Goal: Task Accomplishment & Management: Complete application form

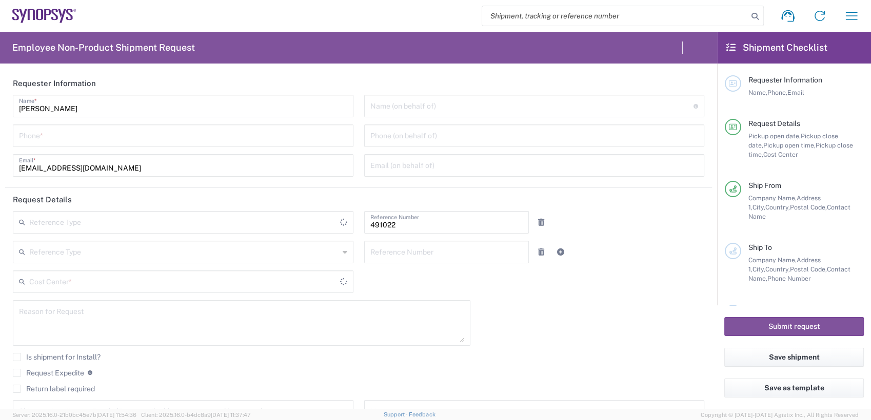
type input "IN51, SDG, M, ZebuOp 491022"
type input "Delivered at Place"
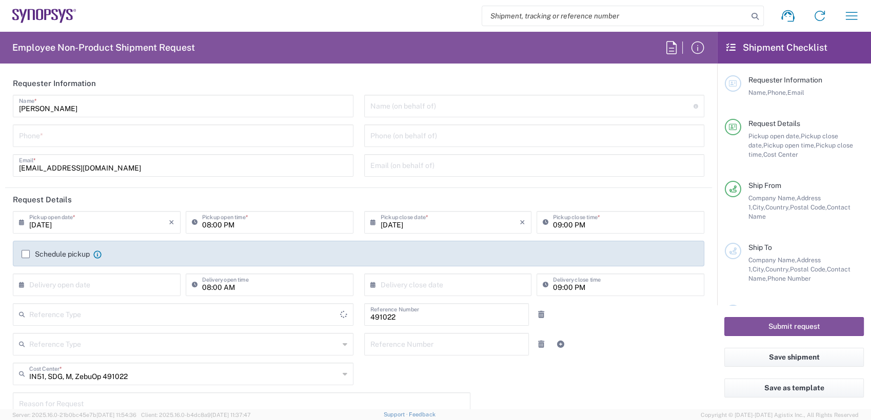
type input "Telangana"
type input "India"
type input "Department"
type input "India"
type input "Hyderabad IN09"
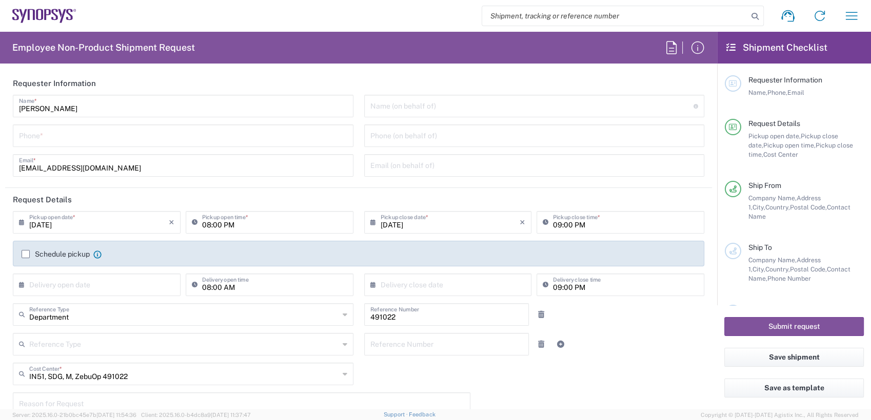
click at [425, 104] on input "text" at bounding box center [532, 105] width 324 height 18
paste input "Jesse Walker"
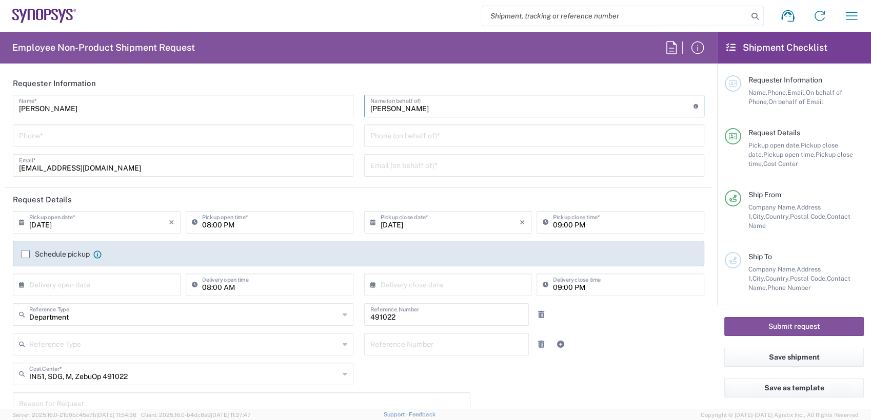
type input "Jesse Walker"
click at [419, 137] on input "tel" at bounding box center [534, 135] width 328 height 18
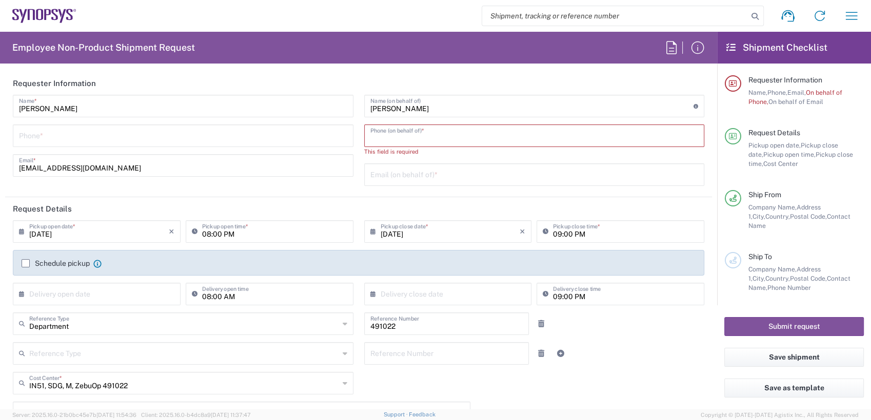
paste input "775-772-4723"
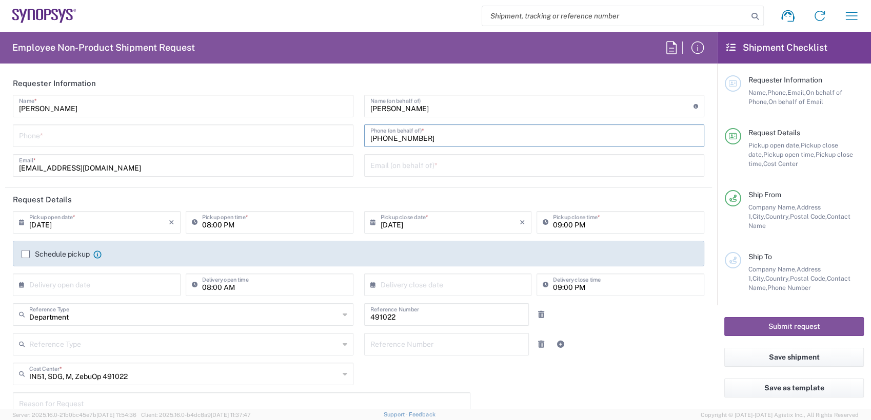
type input "775-772-4723"
click at [404, 162] on input "text" at bounding box center [534, 165] width 328 height 18
paste input "Jesse.Walker@synopsys.com"
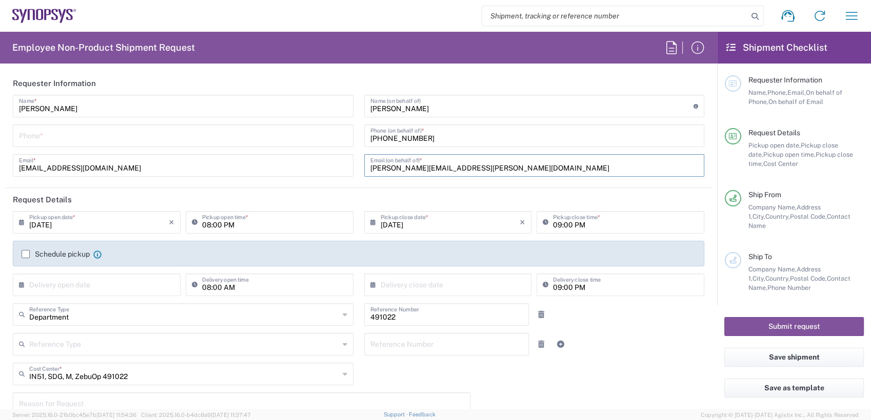
type input "Jesse.Walker@synopsys.com"
click at [127, 136] on input "tel" at bounding box center [183, 135] width 328 height 18
click at [119, 138] on input "tel" at bounding box center [183, 135] width 328 height 18
type input "7"
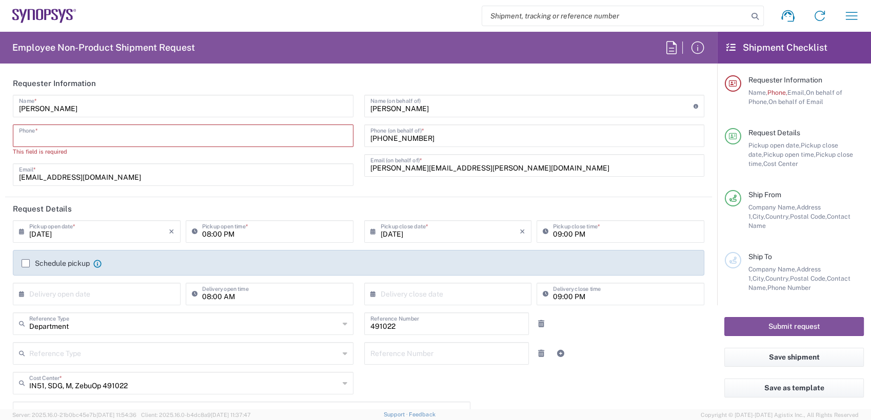
paste input "512-567-7093"
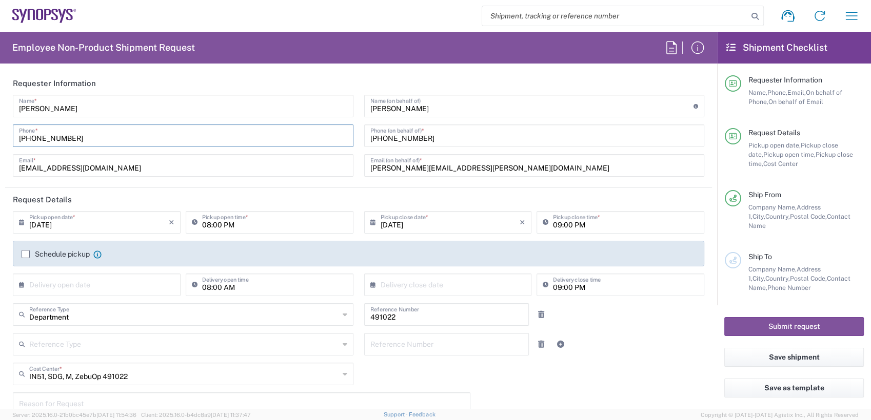
type input "512-567-7093"
click at [27, 253] on label "Schedule pickup" at bounding box center [56, 254] width 68 height 8
click at [26, 254] on input "Schedule pickup" at bounding box center [26, 254] width 0 height 0
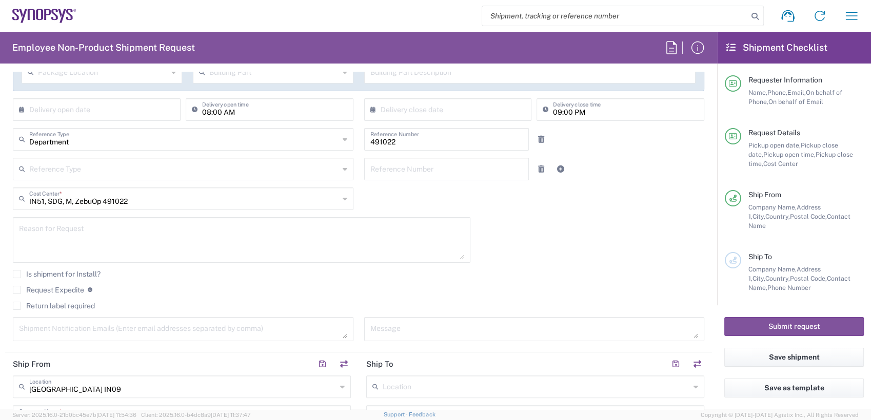
scroll to position [207, 0]
click at [138, 224] on textarea at bounding box center [241, 237] width 445 height 39
paste textarea "RE: Spare HW request for Austin TX"
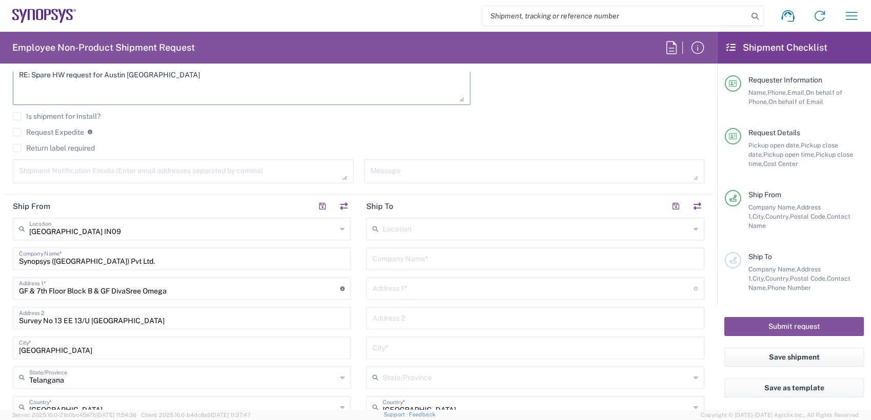
scroll to position [384, 0]
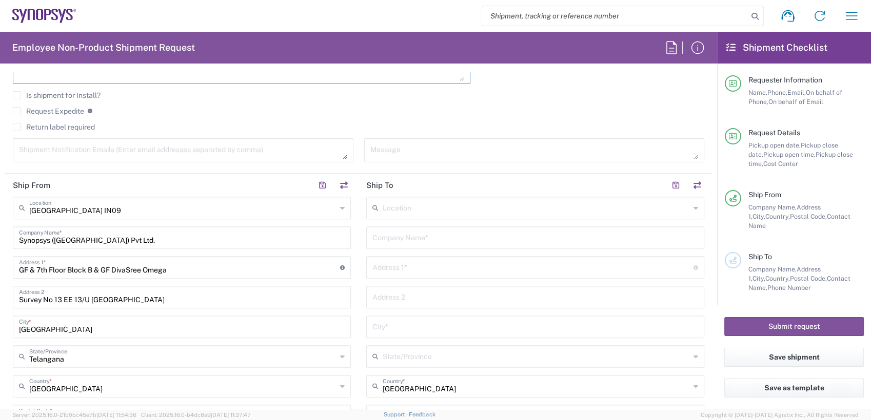
type textarea "RE: Spare HW request for Austin TX"
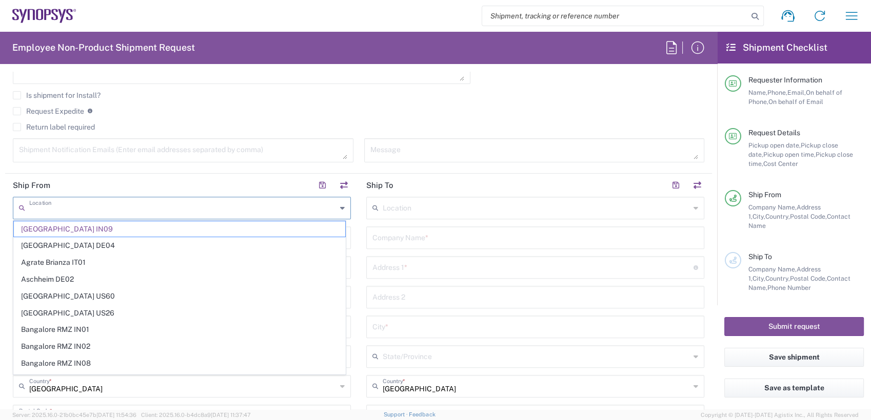
drag, startPoint x: 35, startPoint y: 214, endPoint x: -3, endPoint y: 214, distance: 37.4
click at [0, 214] on html "Shipment request Shipment tracking Employee non-product shipment request My shi…" at bounding box center [435, 210] width 871 height 420
type input "Hyderabad IN09"
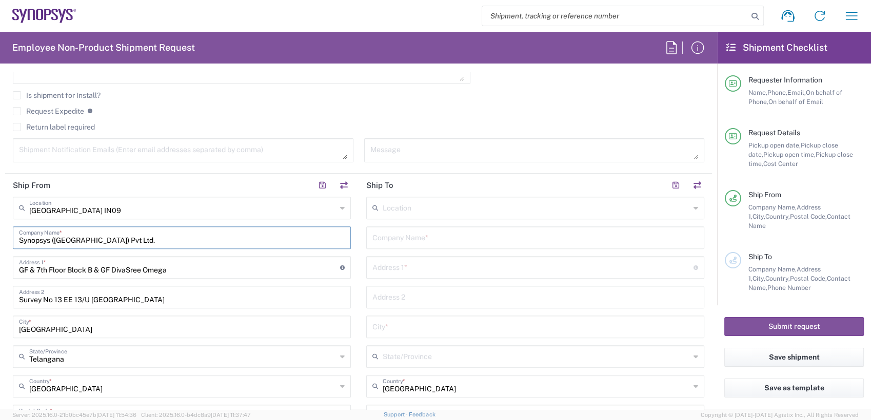
drag, startPoint x: 149, startPoint y: 238, endPoint x: 0, endPoint y: 240, distance: 148.7
click at [0, 240] on html "Shipment request Shipment tracking Employee non-product shipment request My shi…" at bounding box center [435, 210] width 871 height 420
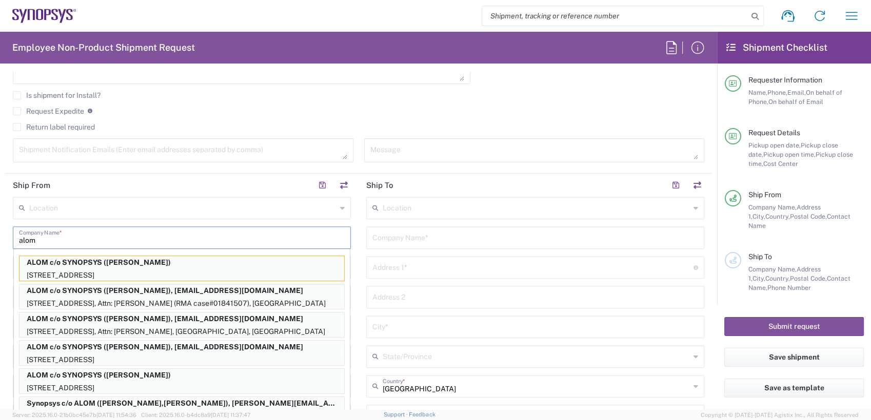
drag, startPoint x: 161, startPoint y: 351, endPoint x: 171, endPoint y: 352, distance: 10.3
click at [162, 351] on p "ALOM c/o SYNOPSYS (Nirali Trivedi), synopsyssupport@alom.com" at bounding box center [181, 347] width 325 height 13
type input "ALOM c/o SYNOPSYS"
type input "48105 Warm Springs Blvd."
type input "Fremont"
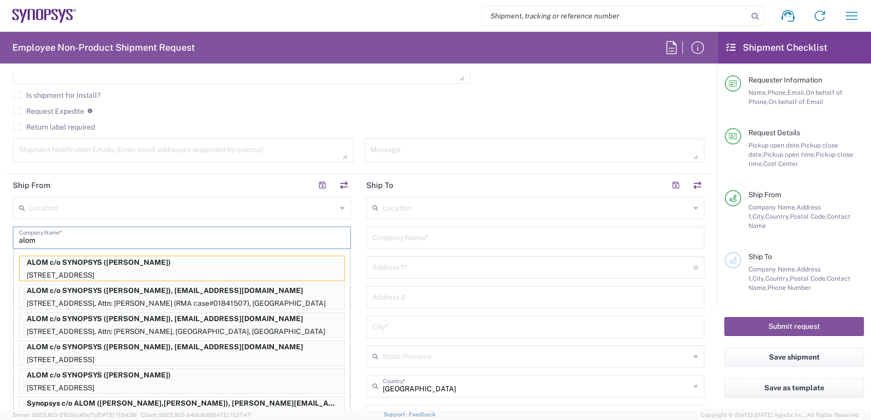
type input "United States"
type input "94539"
type input "Nirali Trivedi"
type input "4086498039"
type input "synopsyssupport@alom.com"
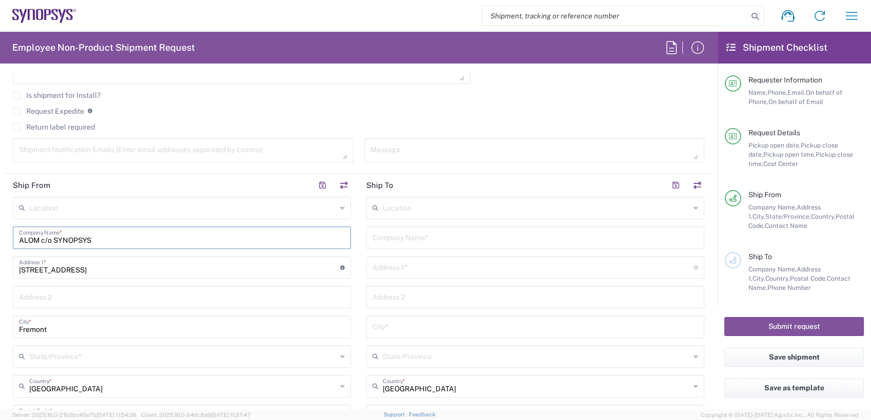
type input "California"
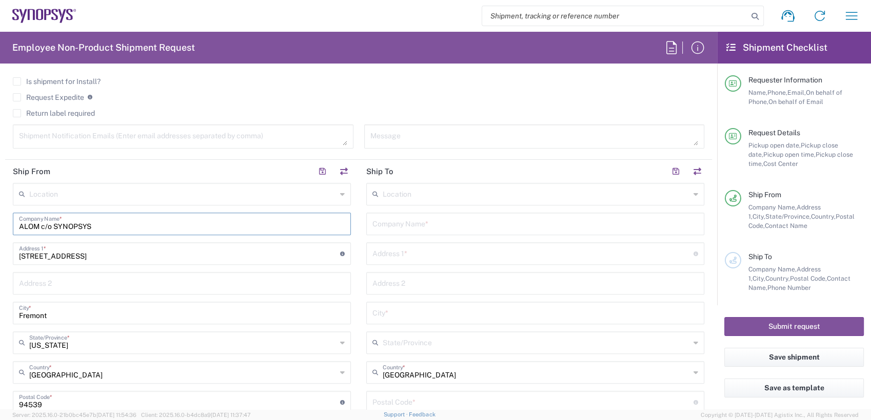
scroll to position [390, 0]
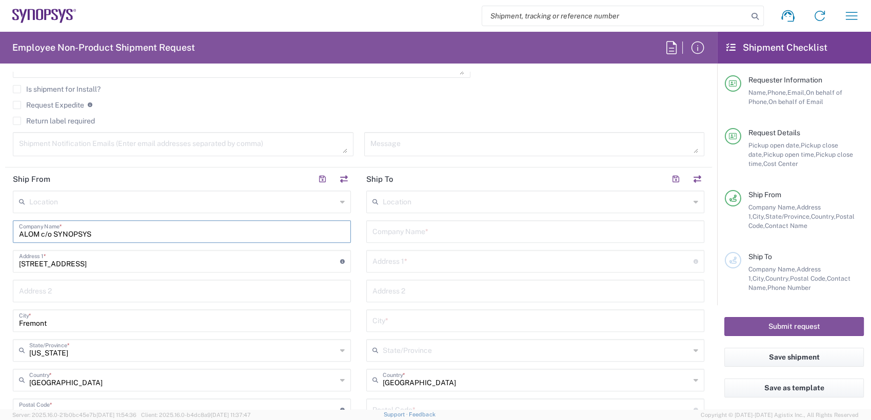
click at [466, 230] on input "text" at bounding box center [535, 231] width 326 height 18
type input "A"
click at [461, 274] on input "text" at bounding box center [532, 270] width 321 height 18
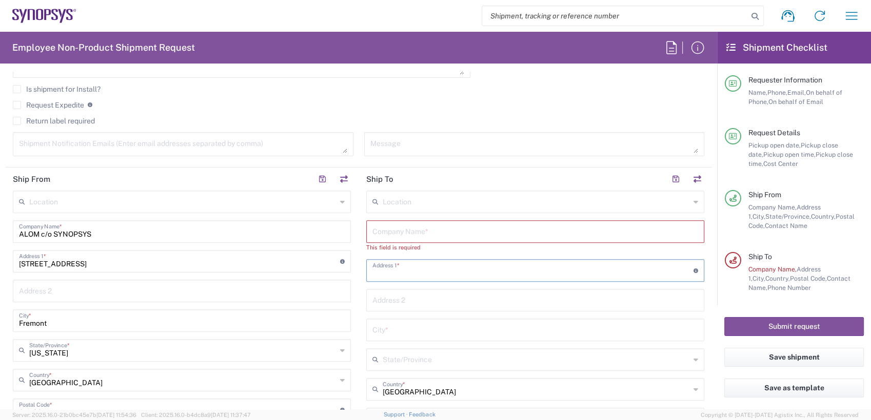
paste input "1301 S Mopac expressway"
type input "1301 S Mopac expressway"
click at [444, 327] on input "text" at bounding box center [535, 329] width 326 height 18
type input "Austin"
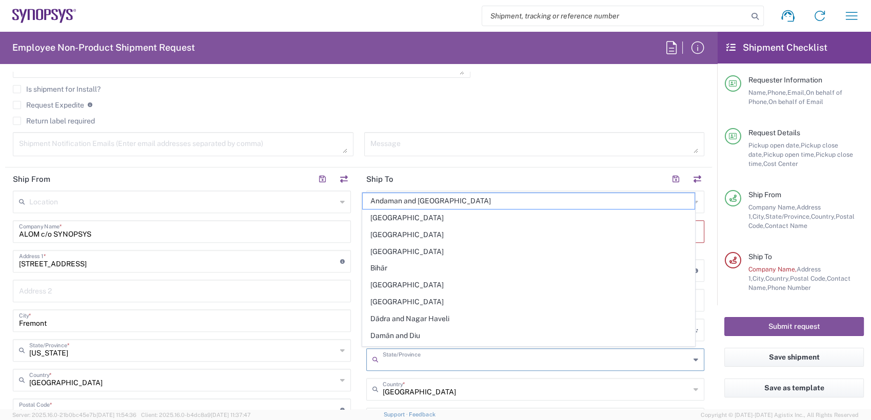
click at [435, 361] on input "text" at bounding box center [535, 359] width 307 height 18
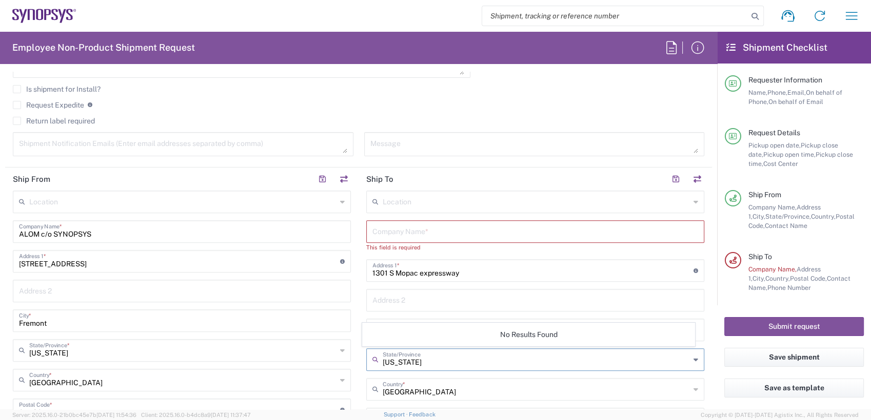
type input "texas"
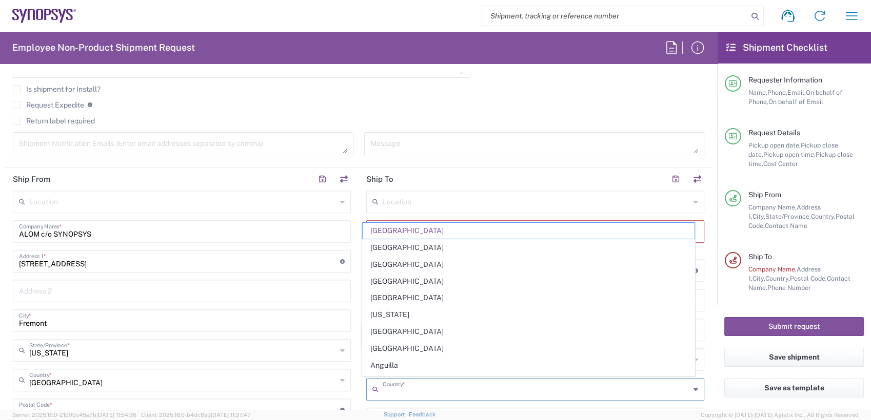
click at [414, 391] on input "text" at bounding box center [535, 389] width 307 height 18
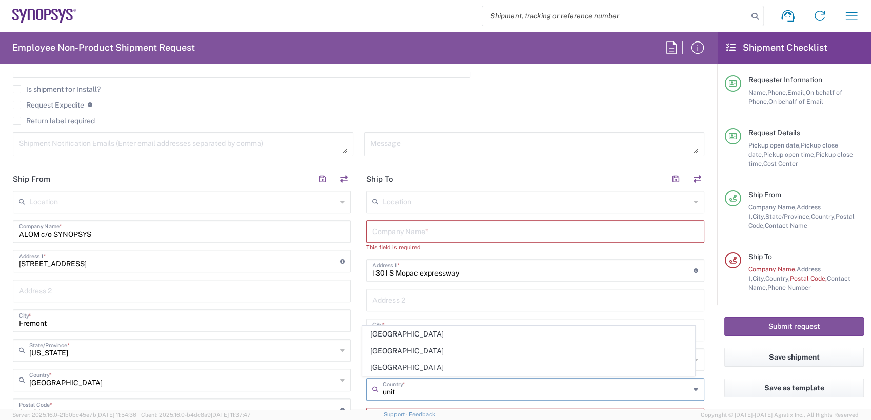
click at [378, 367] on span "United States" at bounding box center [527, 368] width 331 height 16
type input "United States"
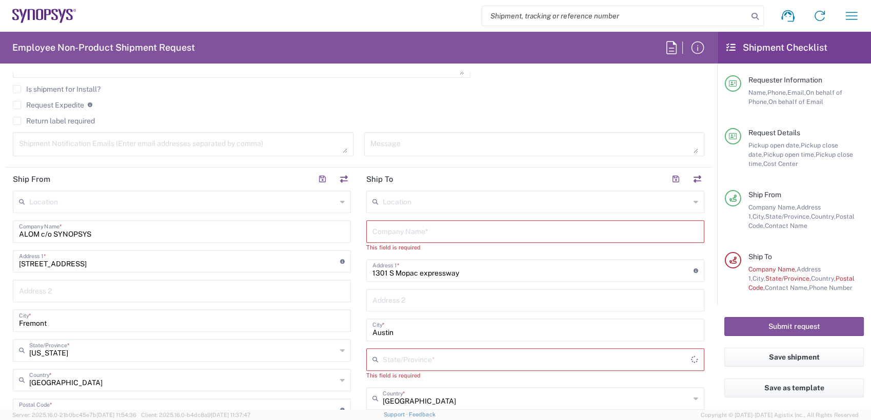
click at [393, 358] on input "text" at bounding box center [536, 359] width 308 height 18
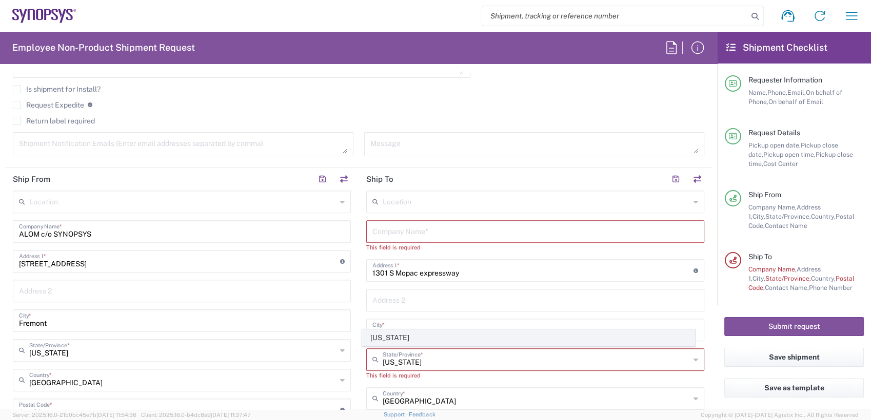
click at [391, 341] on span "Texas" at bounding box center [527, 338] width 331 height 16
type input "Texas"
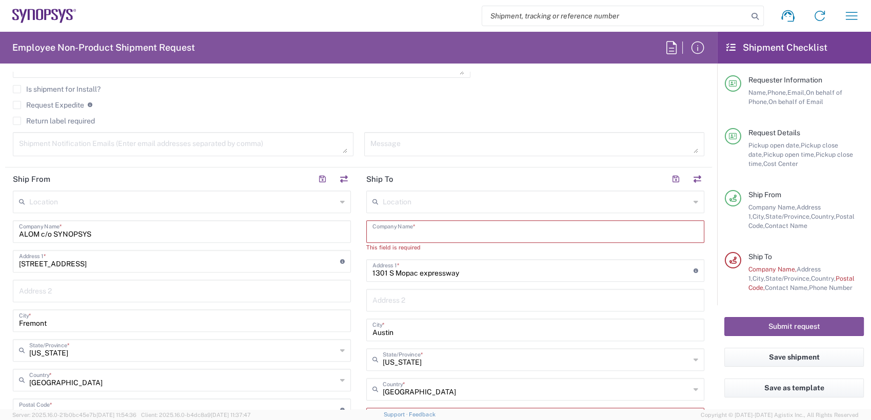
click at [446, 235] on input "text" at bounding box center [535, 231] width 326 height 18
paste input "US26/Austin"
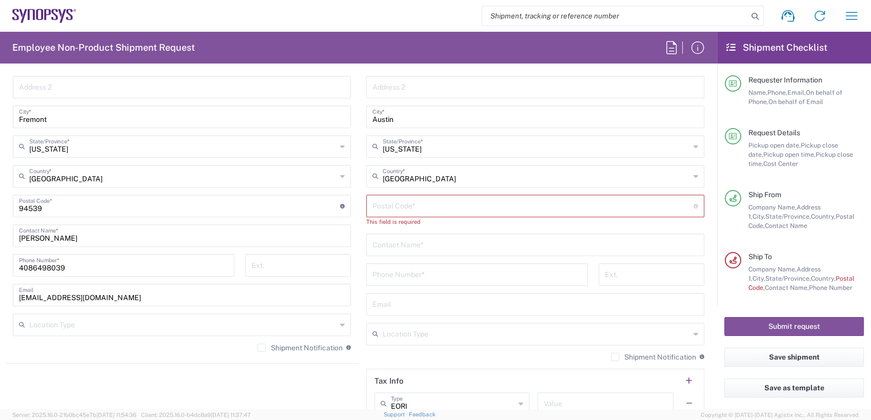
scroll to position [596, 0]
paste input "78746"
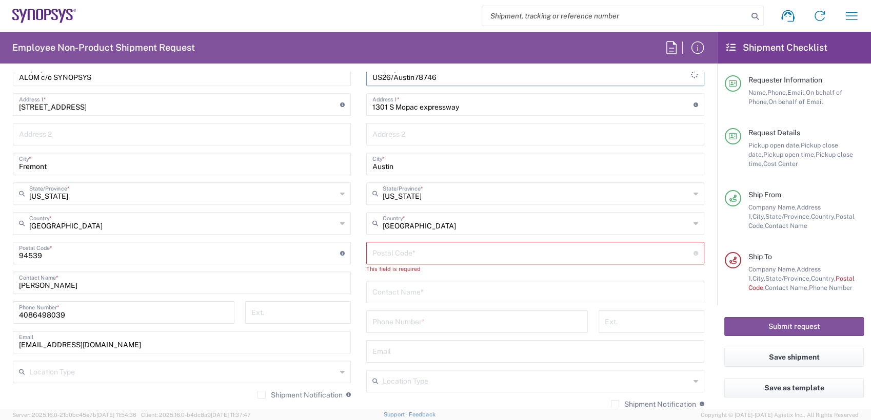
type input "US26/Austin78746"
click at [411, 252] on input "undefined" at bounding box center [532, 253] width 321 height 18
paste input "78746"
type input "78746"
click at [450, 76] on input "US26/Austin78746" at bounding box center [535, 74] width 326 height 18
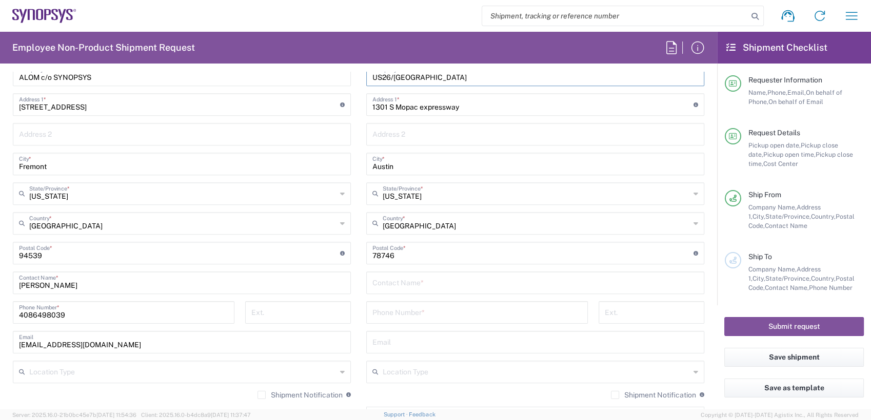
type input "US26/Austin"
click at [395, 279] on input "text" at bounding box center [535, 282] width 326 height 18
paste input "Jesse Walker"
type input "Jesse Walker"
click at [434, 314] on input "tel" at bounding box center [476, 312] width 209 height 18
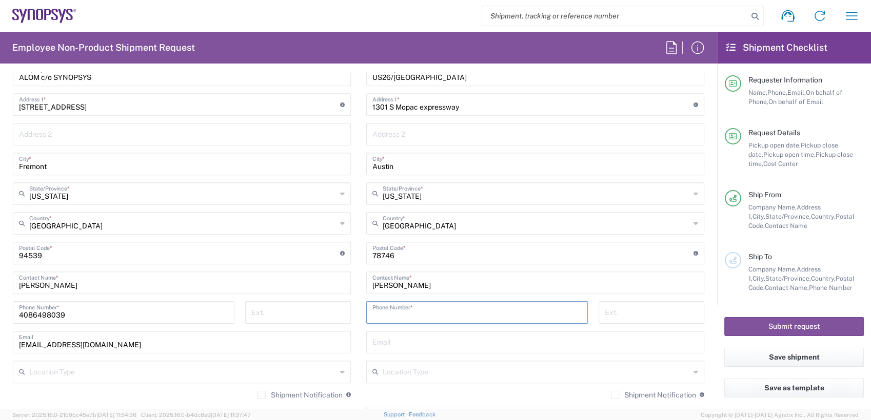
paste input "775-772-4723"
type input "775-772-4723"
click at [431, 348] on input "text" at bounding box center [535, 342] width 326 height 18
paste input "Jesse.Walker@synopsys.com"
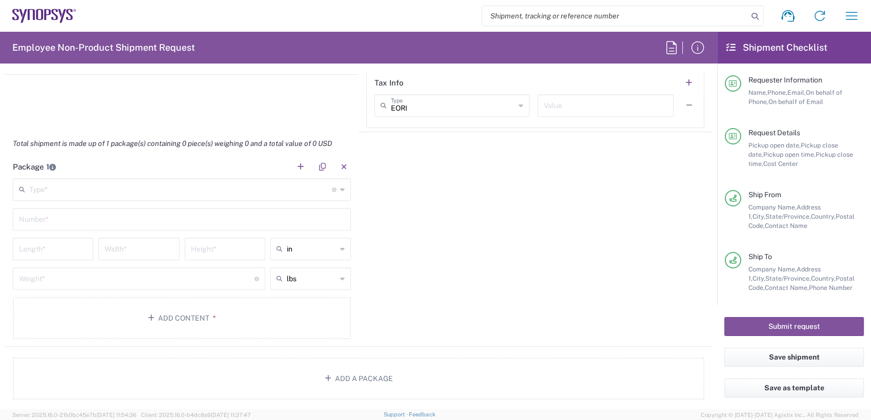
scroll to position [890, 0]
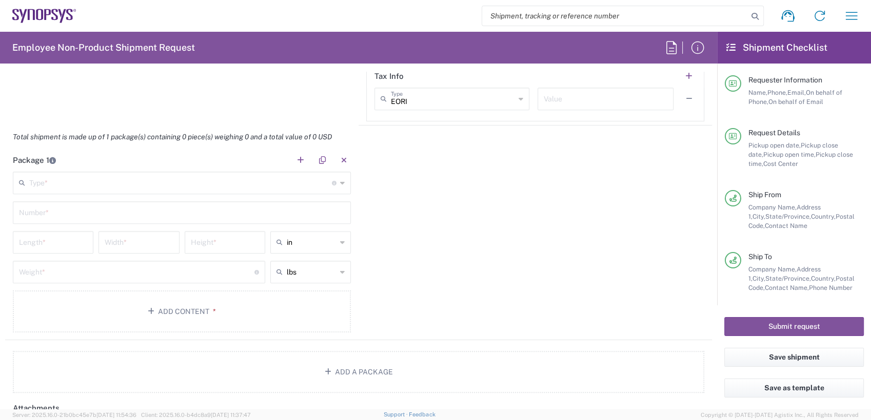
type input "Jesse.Walker@synopsys.com"
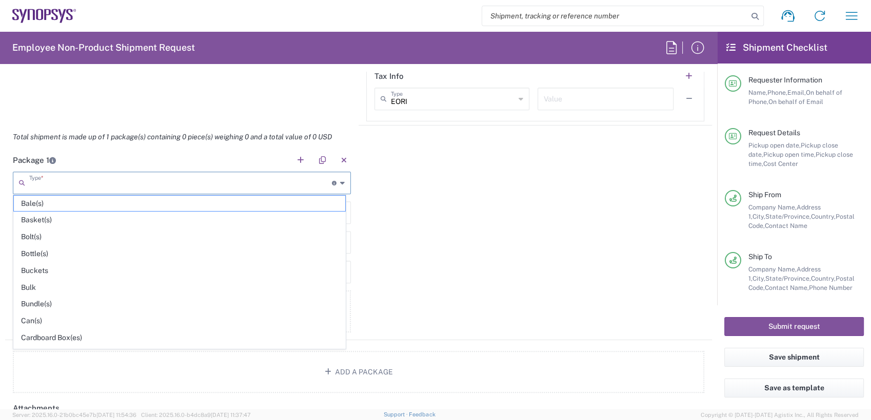
click at [86, 183] on input "text" at bounding box center [180, 182] width 302 height 18
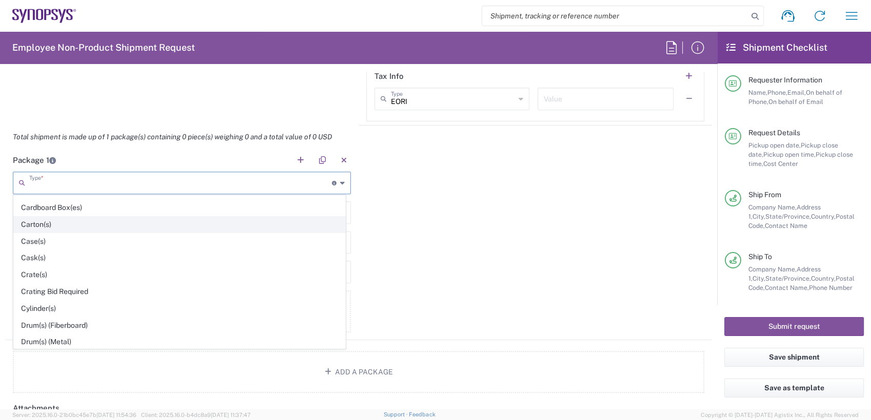
click at [115, 228] on span "Carton(s)" at bounding box center [179, 225] width 331 height 16
type input "Carton(s)"
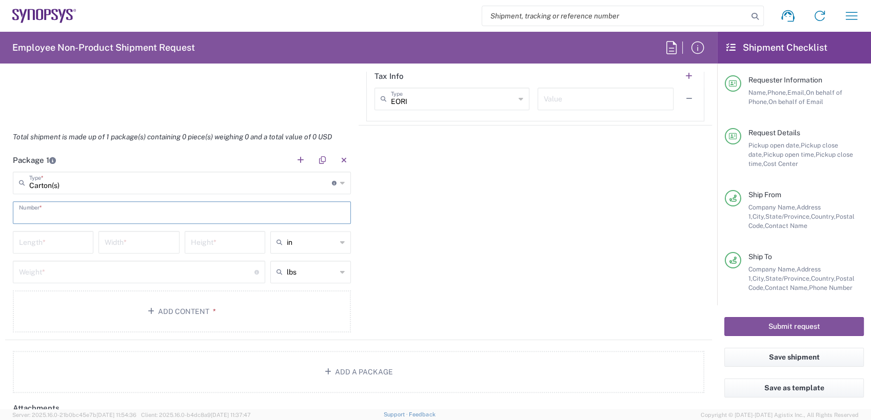
click at [95, 212] on input "text" at bounding box center [182, 212] width 326 height 18
type input "1"
click at [57, 241] on input "number" at bounding box center [53, 242] width 68 height 18
type input "100"
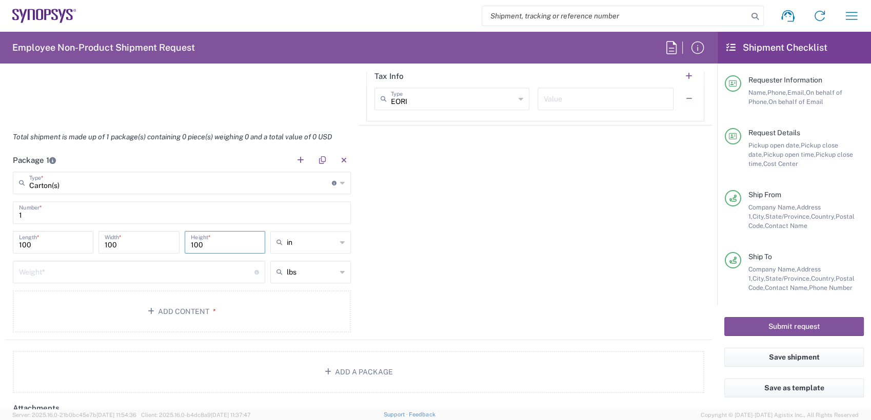
type input "100"
click at [57, 271] on input "number" at bounding box center [136, 272] width 235 height 18
type input "100"
click at [181, 316] on button "Add Content *" at bounding box center [182, 312] width 338 height 42
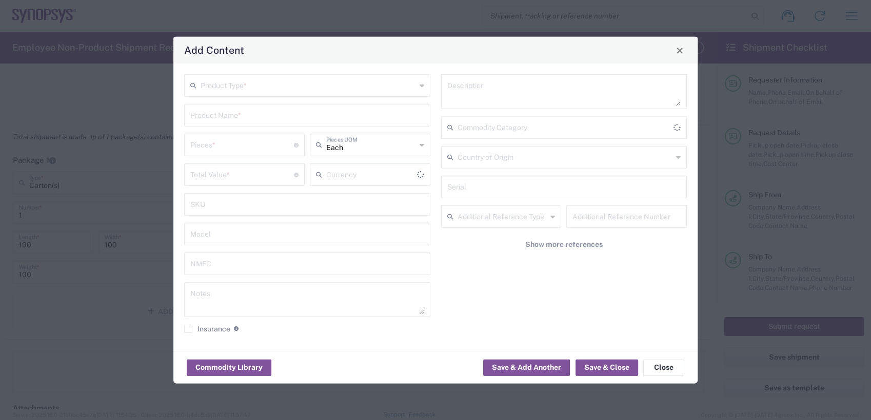
type input "US Dollar"
click at [263, 90] on input "text" at bounding box center [307, 85] width 215 height 18
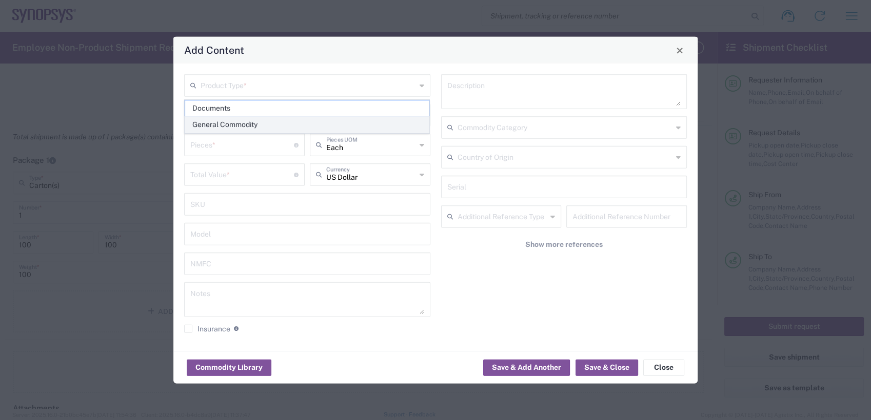
click at [260, 125] on span "General Commodity" at bounding box center [307, 125] width 244 height 16
type input "General Commodity"
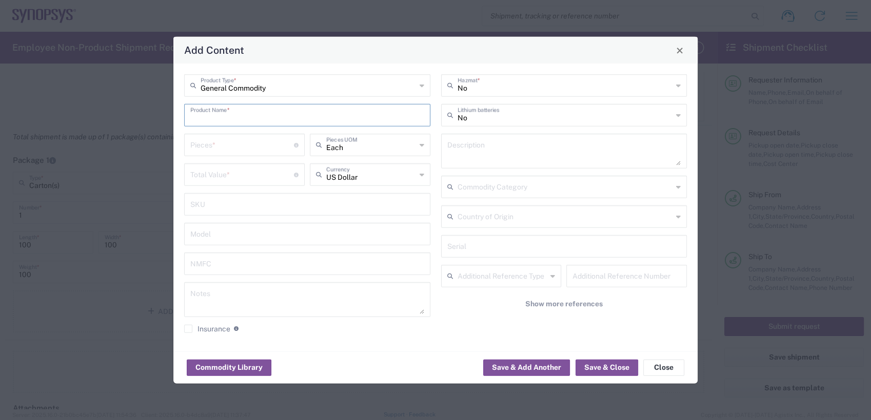
click at [259, 118] on input "text" at bounding box center [307, 115] width 234 height 18
paste input "HW0401-000"
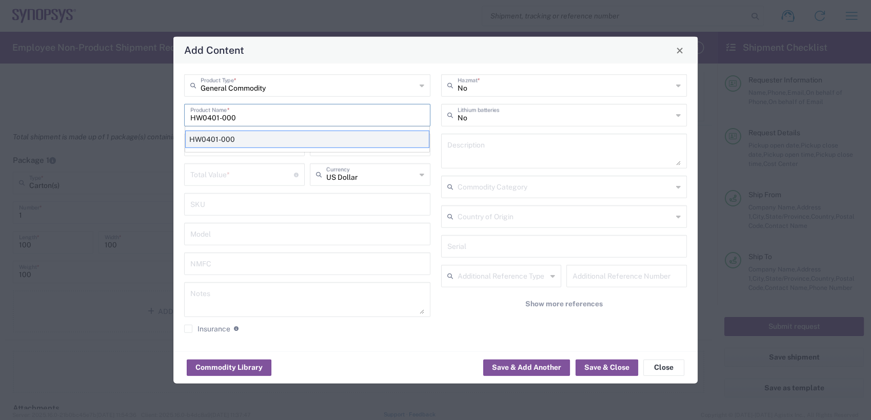
type input "HW0401-000"
click at [255, 143] on div "HW0401-000" at bounding box center [307, 139] width 244 height 17
type textarea "ZS4 Module"
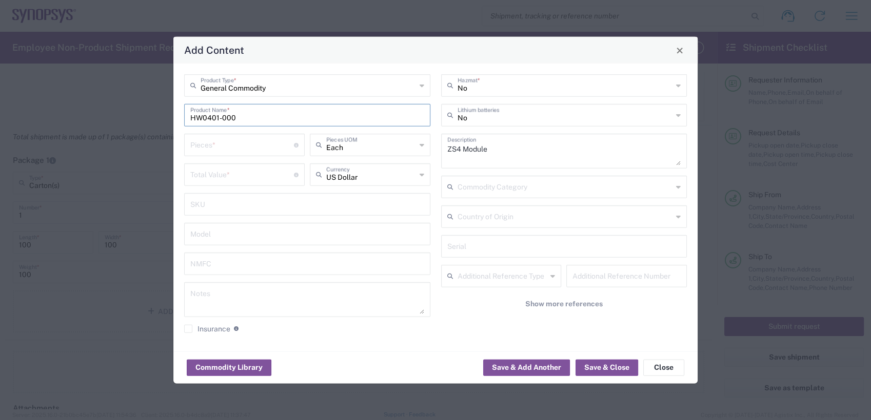
click at [223, 140] on input "number" at bounding box center [242, 144] width 104 height 18
type input "1"
click at [228, 172] on input "number" at bounding box center [242, 174] width 104 height 18
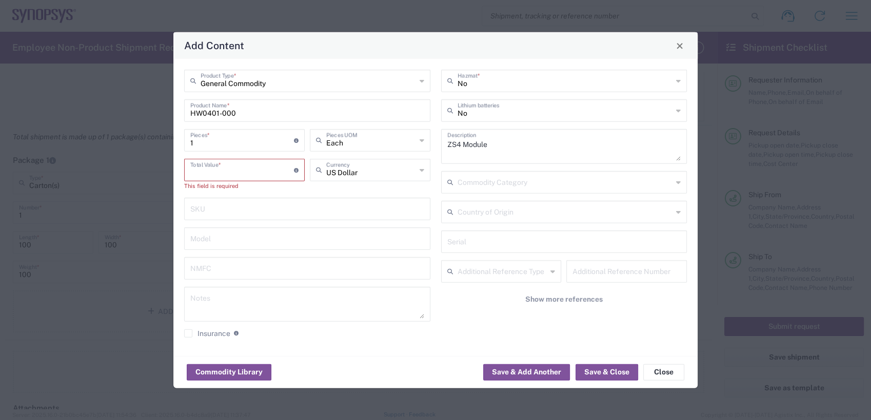
paste input "47244.63"
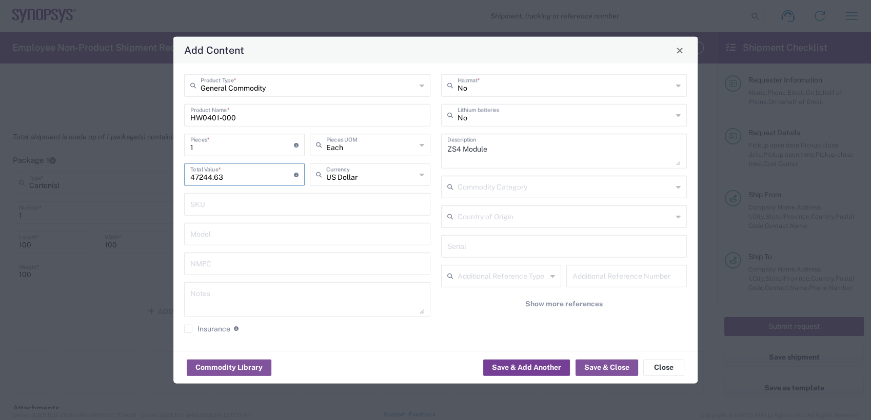
type input "47244.63"
click at [522, 367] on button "Save & Add Another" at bounding box center [526, 367] width 87 height 16
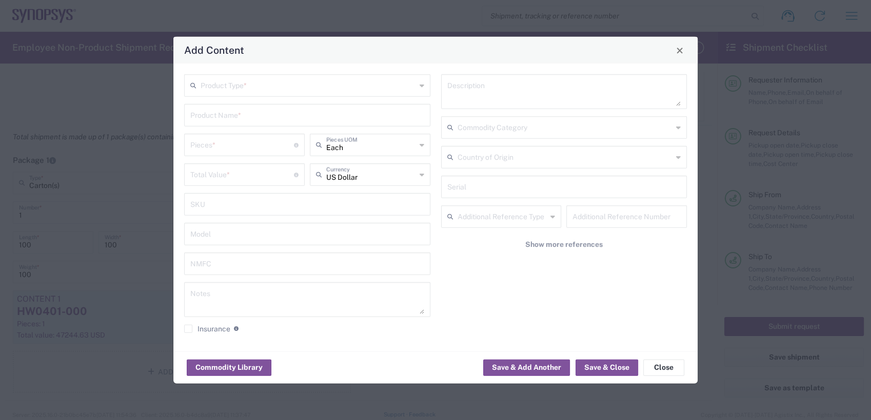
click at [235, 87] on input "text" at bounding box center [307, 85] width 215 height 18
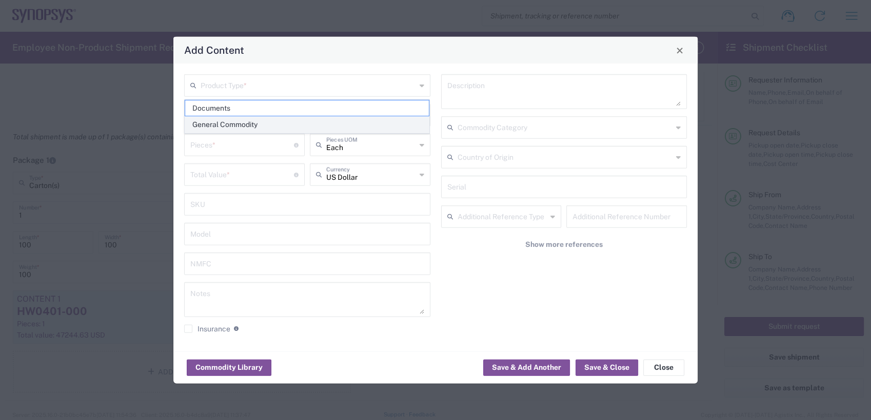
click at [238, 127] on span "General Commodity" at bounding box center [307, 125] width 244 height 16
type input "General Commodity"
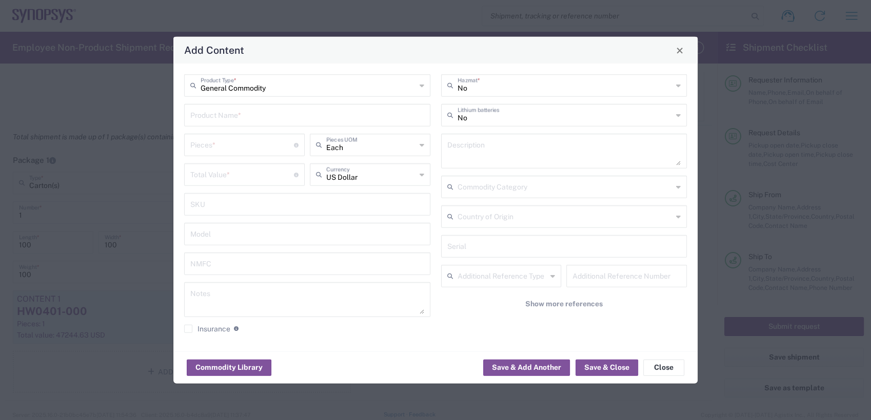
click at [209, 113] on input "text" at bounding box center [307, 115] width 234 height 18
paste input "HW0447-000"
type input "HW0447-000"
click at [209, 150] on input "number" at bounding box center [242, 144] width 104 height 18
type input "2"
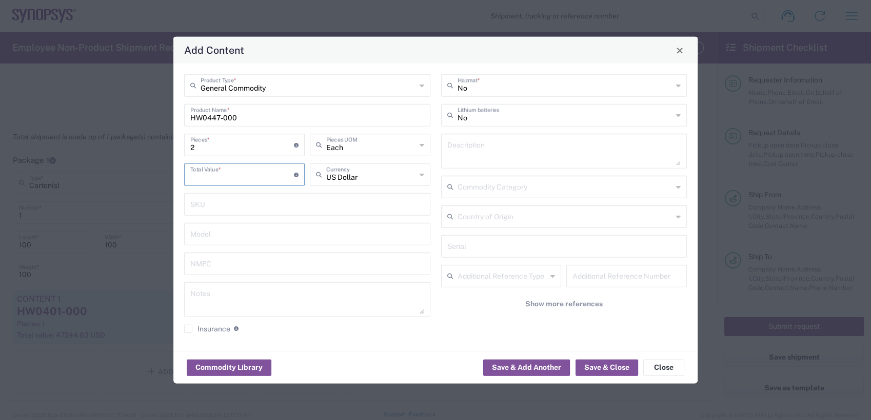
click at [206, 169] on input "number" at bounding box center [242, 174] width 104 height 18
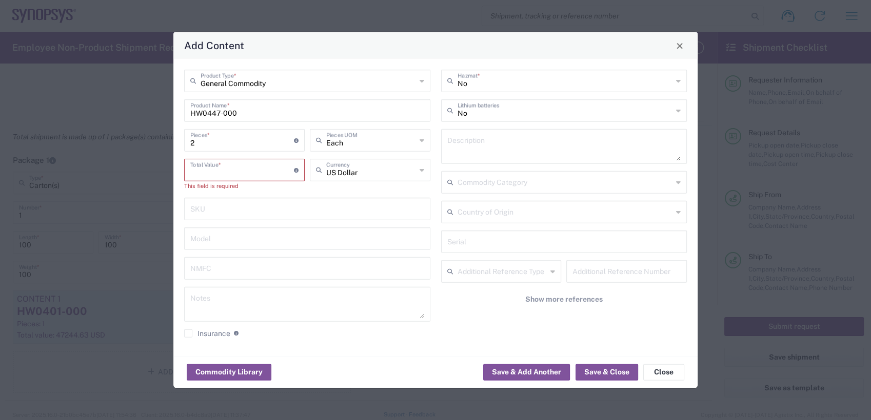
paste input "9642.80"
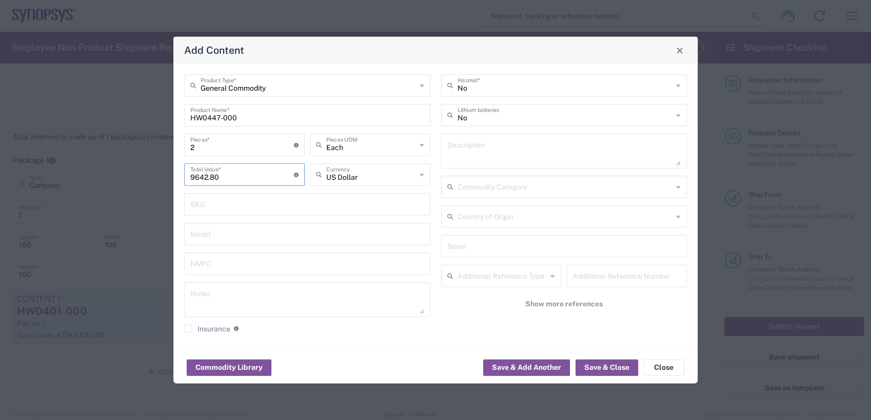
type input "9642.80"
click at [493, 139] on textarea at bounding box center [564, 151] width 234 height 29
paste textarea "ZS4 Power Supply HW"
type textarea "ZS4 Power Supply HW"
click at [529, 368] on button "Save & Add Another" at bounding box center [526, 367] width 87 height 16
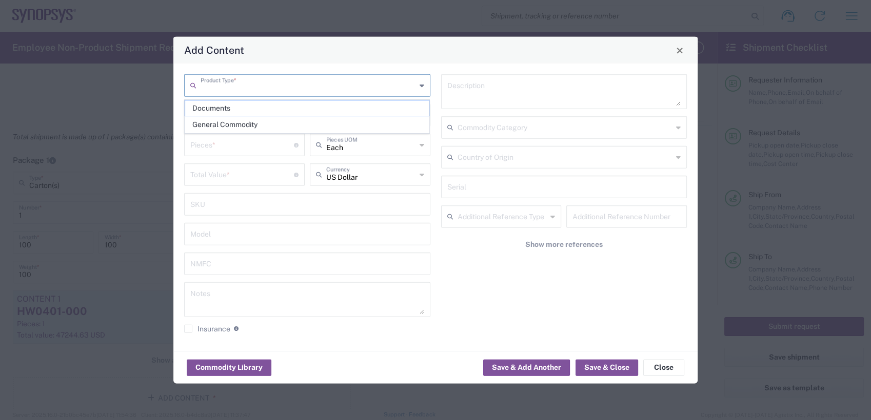
click at [232, 83] on input "text" at bounding box center [307, 85] width 215 height 18
click at [226, 124] on span "General Commodity" at bounding box center [307, 125] width 244 height 16
type input "General Commodity"
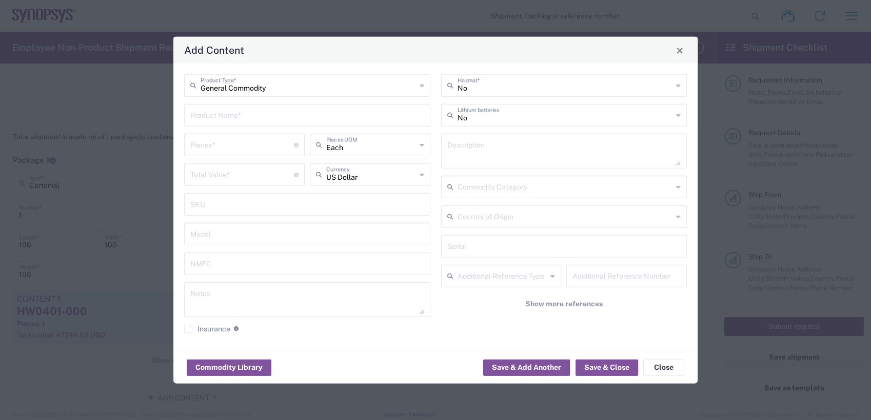
click at [223, 124] on div "Product Name *" at bounding box center [307, 115] width 246 height 23
paste input "HW0404-000"
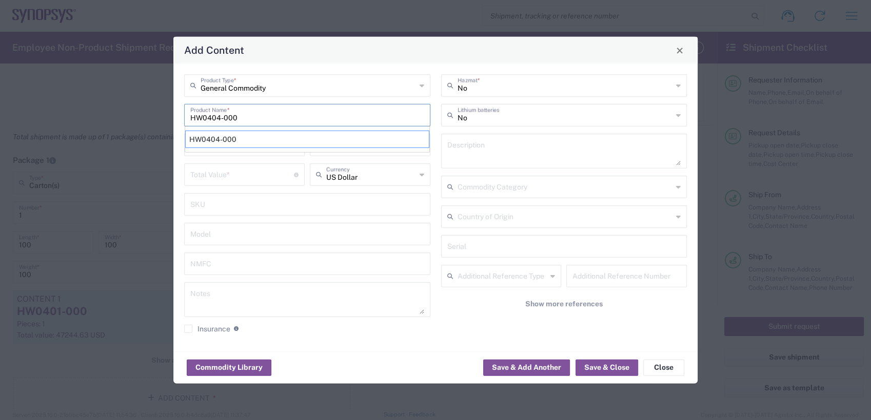
type input "HW0404-000"
click at [212, 150] on typeahead-container "HW0404-000" at bounding box center [307, 139] width 245 height 27
click at [222, 171] on input "number" at bounding box center [242, 174] width 104 height 18
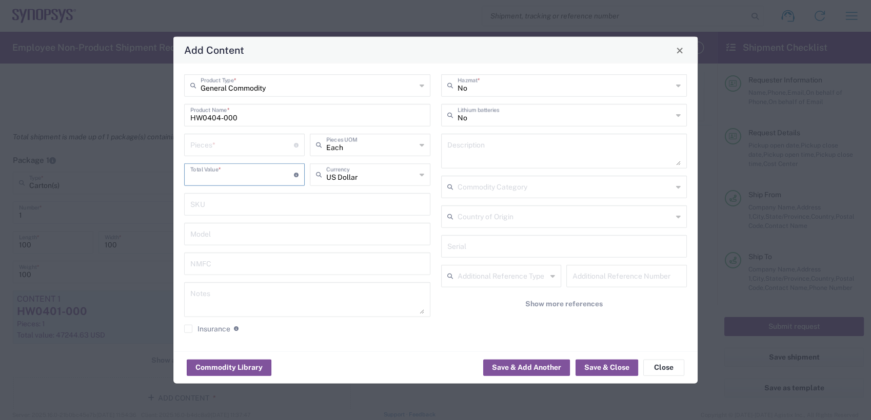
paste input "18564.61"
type input "18564.61"
click at [225, 145] on input "number" at bounding box center [242, 144] width 104 height 18
type input "1"
click at [514, 158] on textarea at bounding box center [564, 151] width 234 height 29
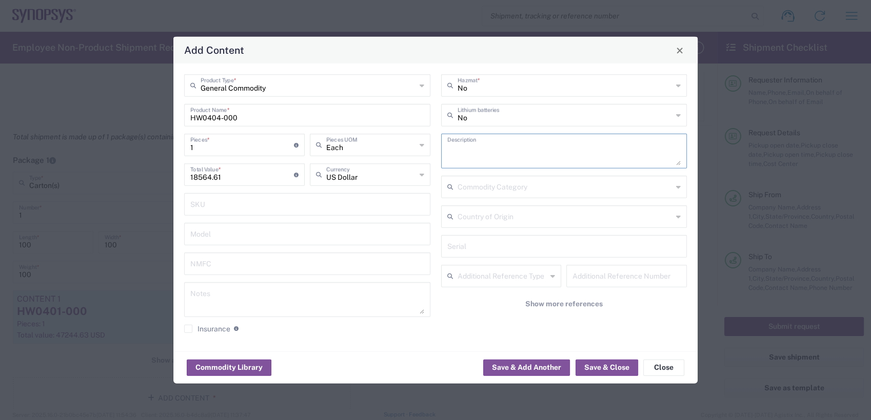
paste textarea "ZS4 System Hub HW"
type textarea "ZS4 System Hub HW"
click at [531, 367] on button "Save & Add Another" at bounding box center [526, 367] width 87 height 16
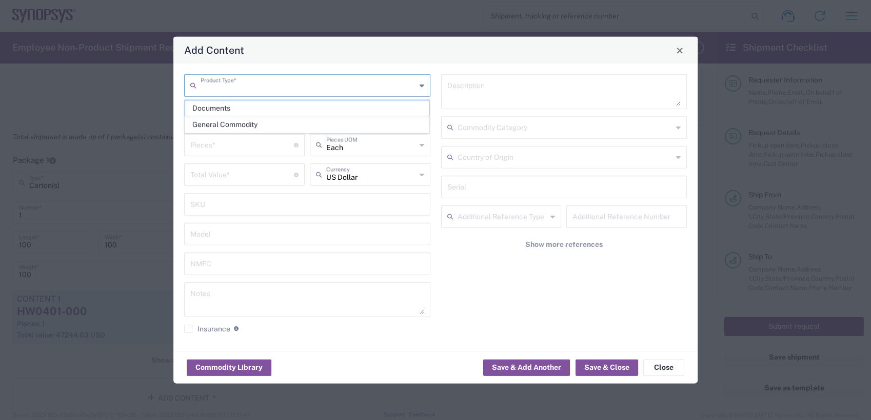
click at [245, 80] on input "text" at bounding box center [307, 85] width 215 height 18
paste input "HW0405-000"
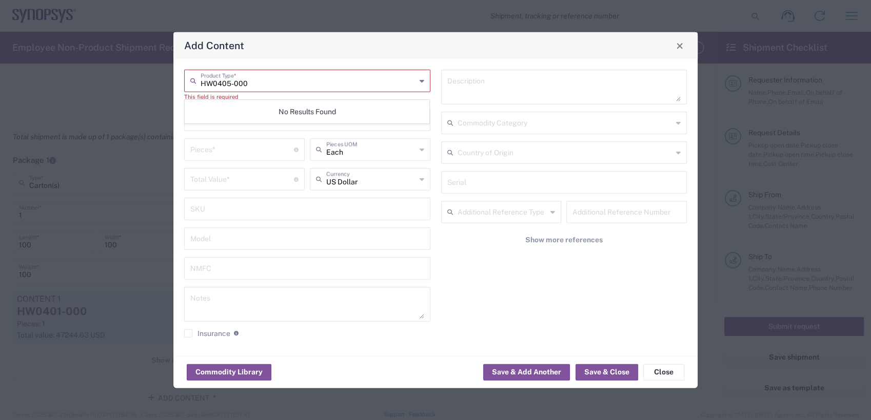
drag, startPoint x: 254, startPoint y: 84, endPoint x: 230, endPoint y: 85, distance: 24.1
click at [230, 85] on input "HW0405-000" at bounding box center [307, 80] width 215 height 18
type input "HW0405-000"
click at [209, 151] on input "number" at bounding box center [242, 149] width 104 height 18
click at [213, 117] on input "text" at bounding box center [307, 119] width 234 height 18
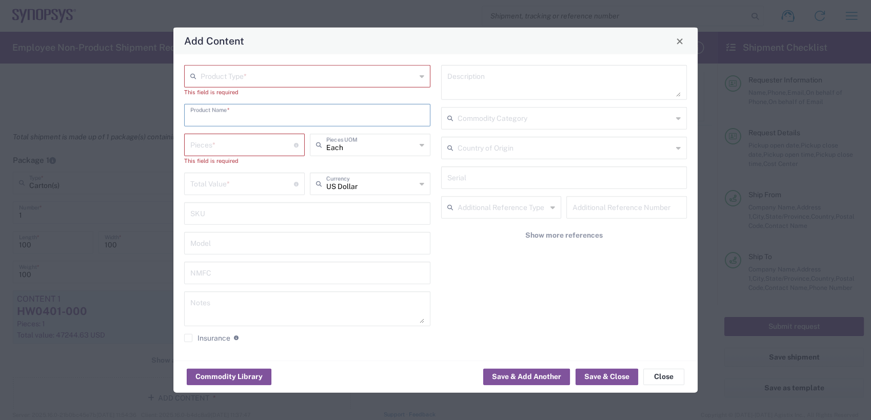
paste input "HW0405-000"
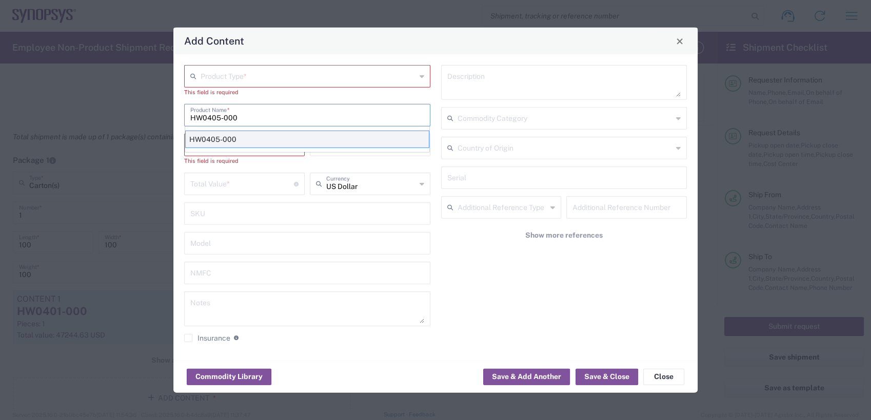
type input "HW0405-000"
click at [230, 137] on div "HW0405-000" at bounding box center [307, 139] width 244 height 17
type textarea "ZS4 Clock Hub HW"
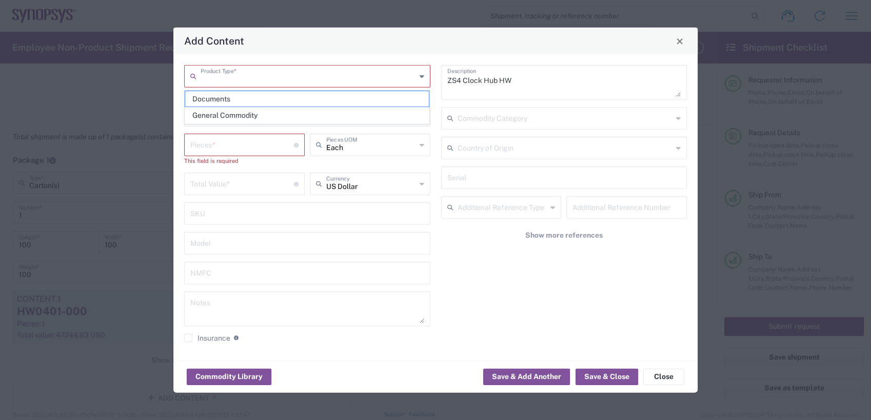
click at [263, 76] on input "text" at bounding box center [307, 76] width 215 height 18
click at [248, 113] on span "General Commodity" at bounding box center [307, 116] width 244 height 16
type input "General Commodity"
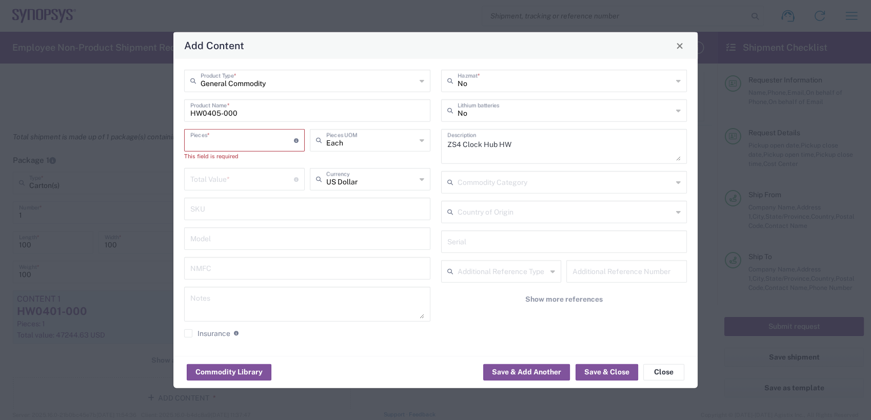
click at [250, 144] on input "number" at bounding box center [242, 140] width 104 height 18
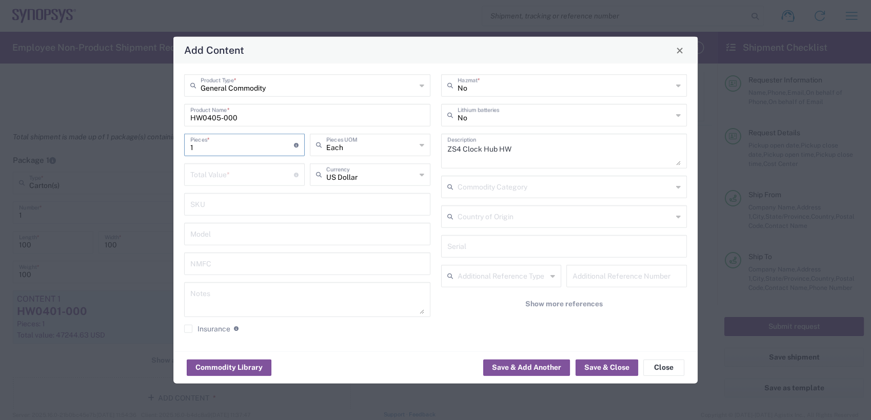
type input "1"
click at [261, 173] on input "number" at bounding box center [242, 174] width 104 height 18
paste input "15066.59"
type input "15066.59"
click at [535, 367] on button "Save & Add Another" at bounding box center [526, 367] width 87 height 16
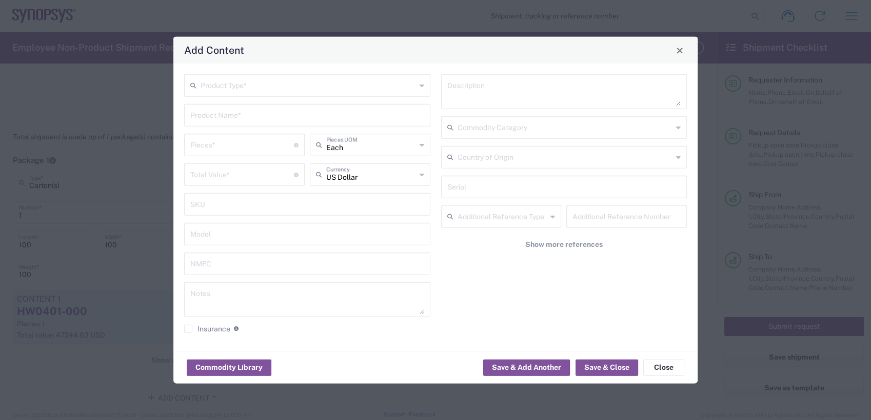
click at [221, 82] on input "text" at bounding box center [307, 85] width 215 height 18
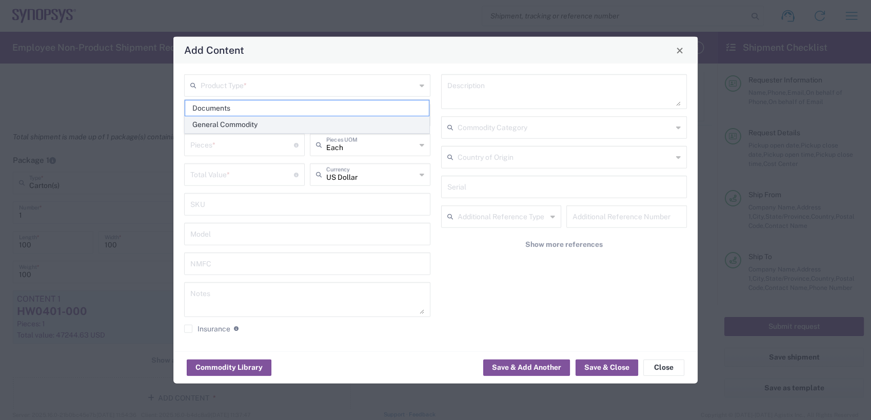
click at [249, 118] on span "General Commodity" at bounding box center [307, 125] width 244 height 16
type input "General Commodity"
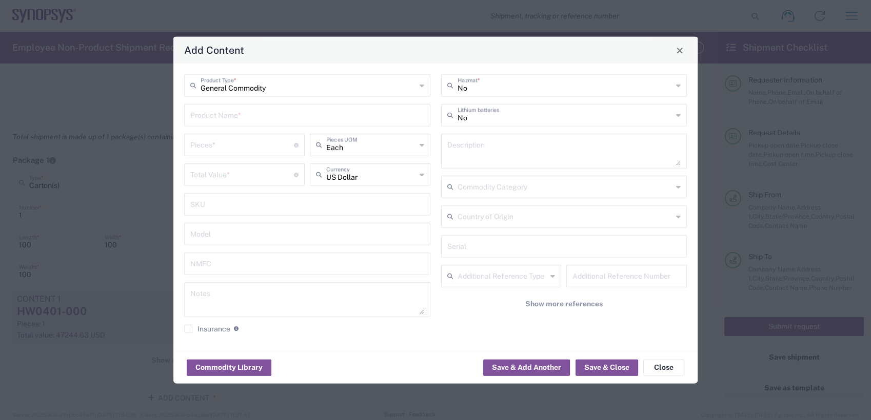
click at [249, 118] on input "text" at bounding box center [307, 115] width 234 height 18
paste input "HW0406-000"
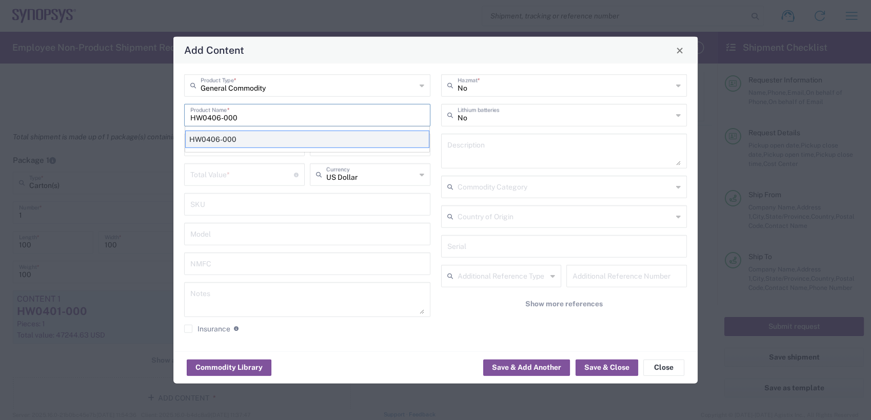
type input "HW0406-000"
click at [228, 136] on div "HW0406-000" at bounding box center [307, 139] width 244 height 17
type textarea "HW0406-000 ZS4 Data Hub HW"
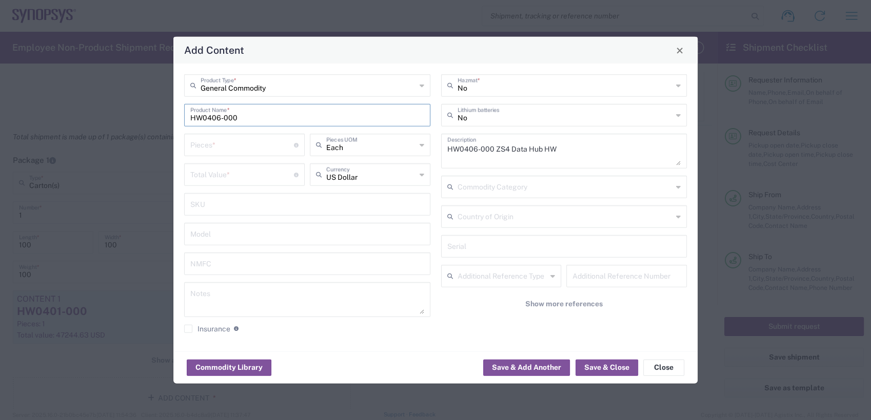
click at [234, 148] on input "number" at bounding box center [242, 144] width 104 height 18
type input "1"
click at [233, 171] on input "number" at bounding box center [242, 174] width 104 height 18
paste input "14139.98"
type input "14139.98"
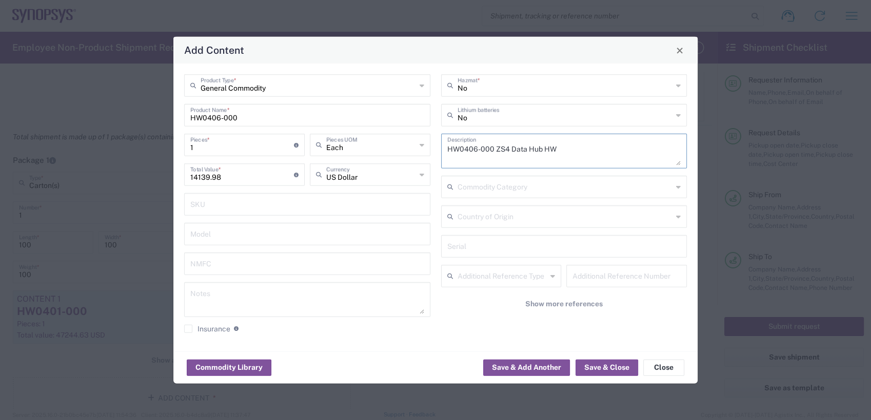
drag, startPoint x: 495, startPoint y: 149, endPoint x: 429, endPoint y: 143, distance: 66.4
click at [435, 143] on div "No Hazmat * No Lithium batteries HW0406-000 ZS4 Data Hub HW Description Commodi…" at bounding box center [563, 207] width 257 height 267
type textarea "ZS4 Data Hub HW"
click at [529, 367] on button "Save & Add Another" at bounding box center [526, 367] width 87 height 16
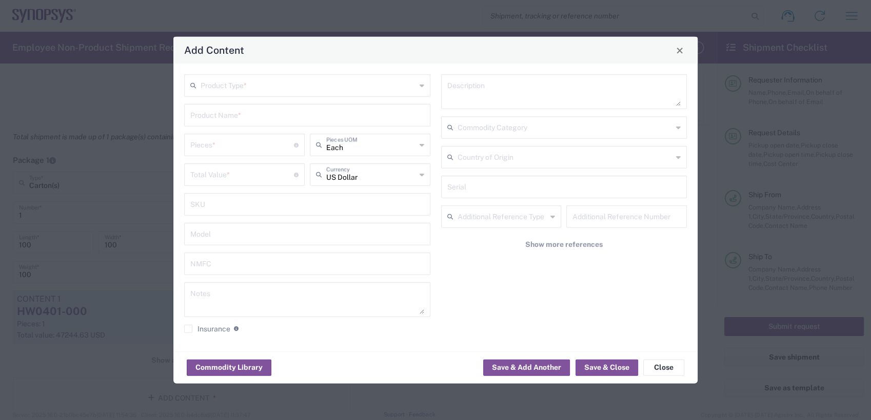
click at [239, 84] on input "text" at bounding box center [307, 85] width 215 height 18
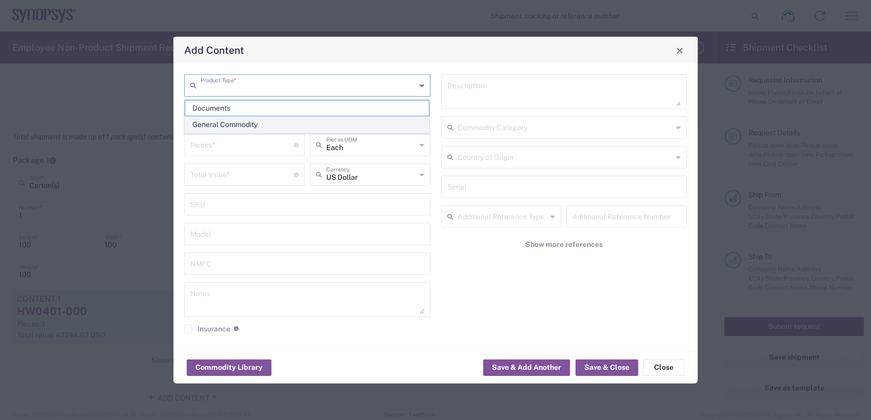
click at [238, 129] on span "General Commodity" at bounding box center [307, 125] width 244 height 16
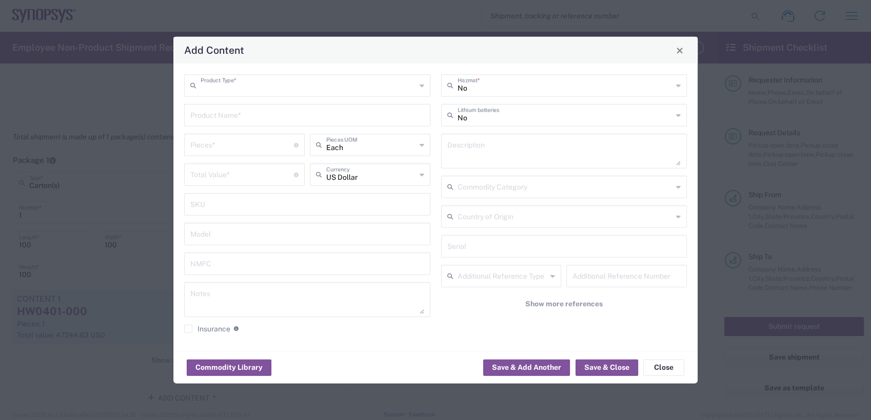
type input "General Commodity"
click at [234, 115] on input "text" at bounding box center [307, 115] width 234 height 18
paste input "HW0407-000"
type input "HW0407-000"
click at [221, 146] on input "number" at bounding box center [242, 144] width 104 height 18
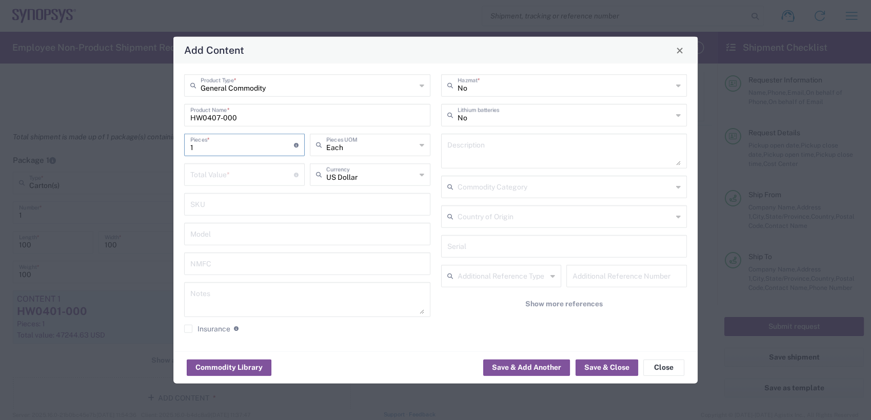
type input "1"
click at [231, 177] on input "number" at bounding box center [242, 174] width 104 height 18
paste input "1687.29"
type input "1687.29"
click at [226, 152] on input "1" at bounding box center [242, 144] width 104 height 18
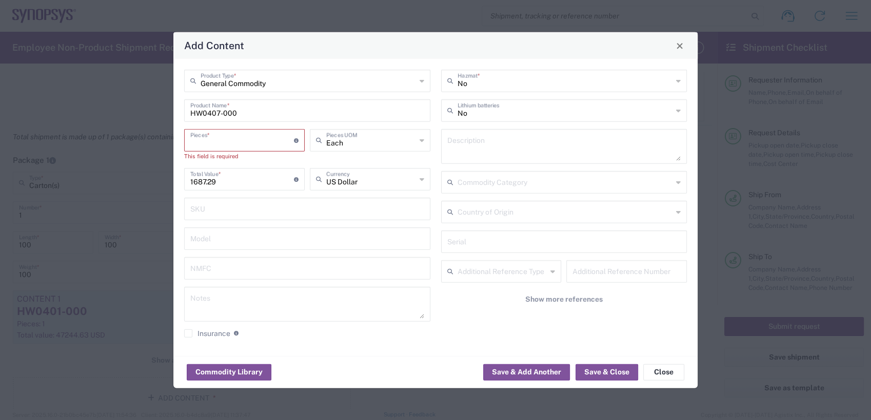
type input "3"
type input "5061.87"
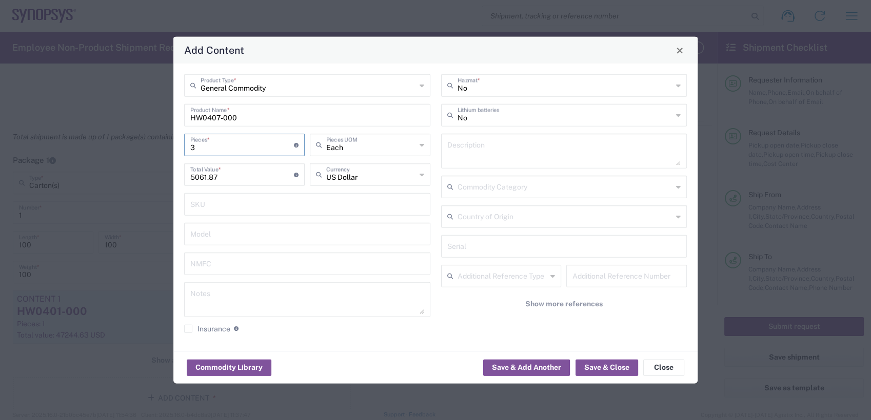
type input "3"
click at [515, 154] on textarea at bounding box center [564, 151] width 234 height 29
paste textarea "ZS4 Host Interface Card HW"
type textarea "ZS4 Host Interface Card HW"
click at [543, 366] on button "Save & Add Another" at bounding box center [526, 367] width 87 height 16
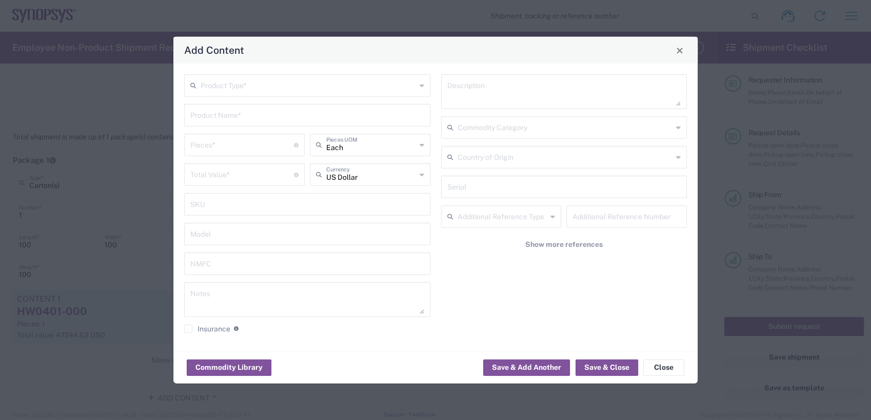
click at [298, 90] on input "text" at bounding box center [307, 85] width 215 height 18
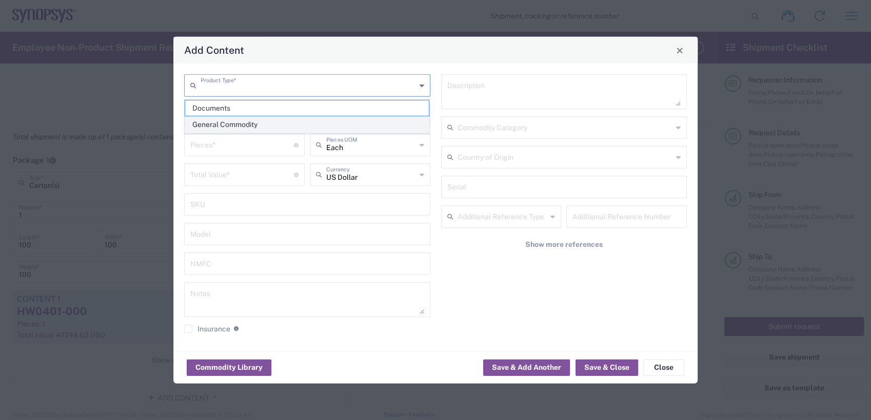
click at [279, 119] on span "General Commodity" at bounding box center [307, 125] width 244 height 16
type input "General Commodity"
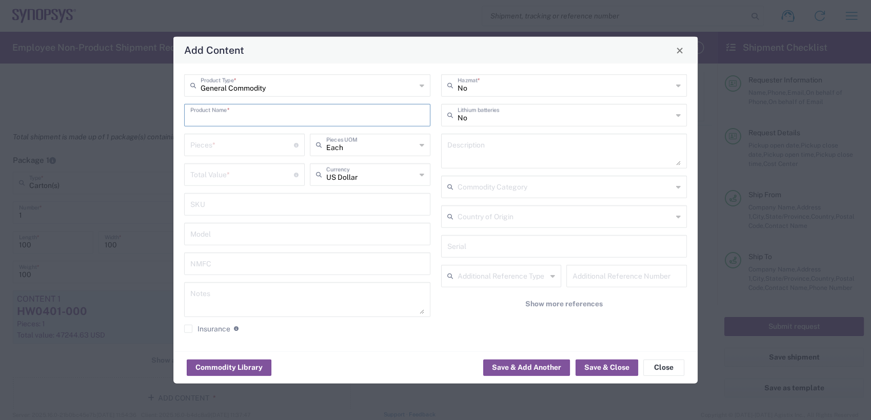
click at [240, 110] on input "text" at bounding box center [307, 115] width 234 height 18
paste input "HW0969-000"
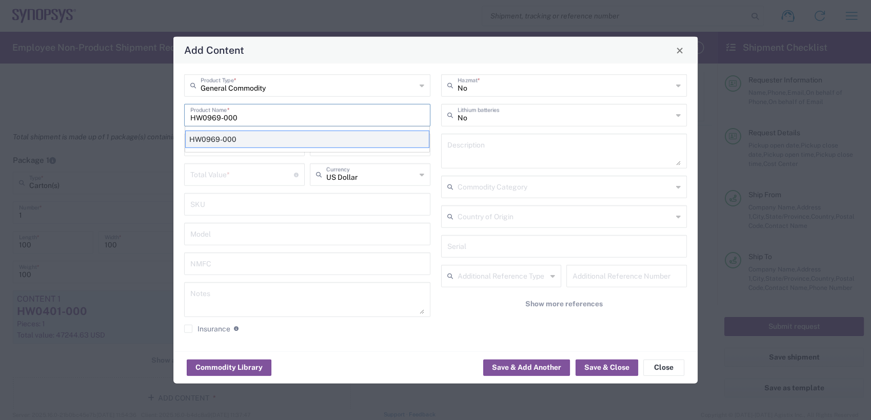
type input "HW0969-000"
click at [219, 141] on div "HW0969-000" at bounding box center [307, 139] width 244 height 17
type textarea "ZS5 Module"
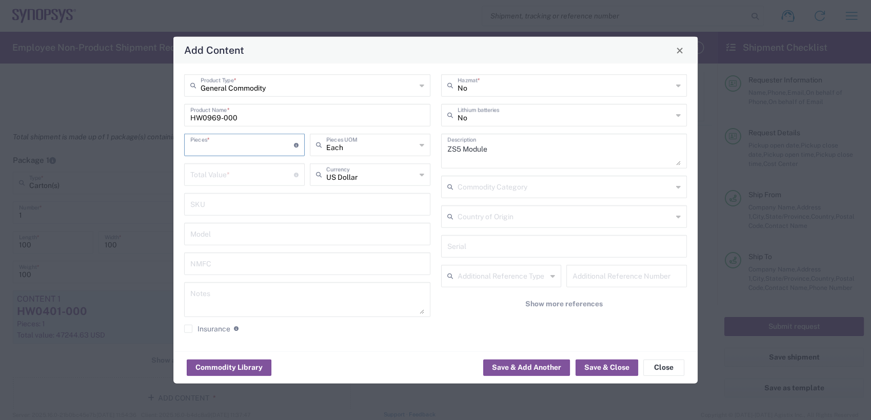
click at [227, 146] on input "number" at bounding box center [242, 144] width 104 height 18
type input "2"
click at [219, 181] on input "number" at bounding box center [242, 174] width 104 height 18
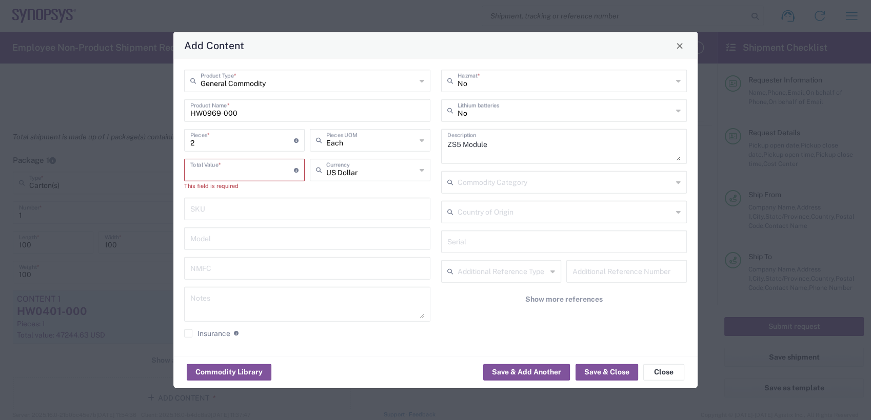
paste input "112909.86"
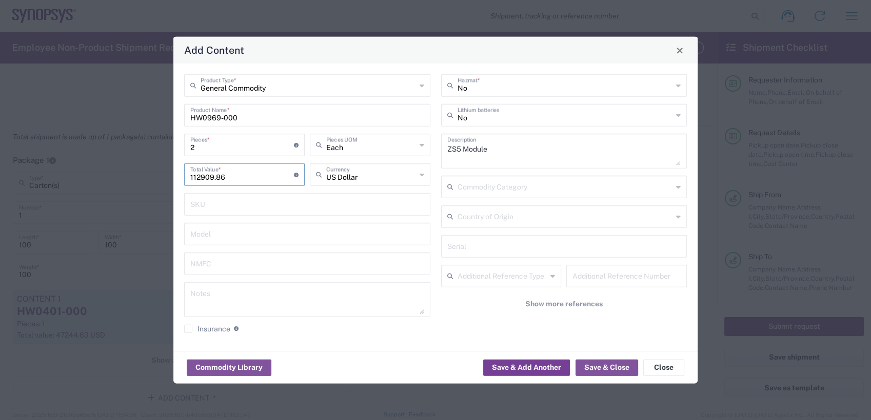
type input "112909.86"
click at [531, 369] on button "Save & Add Another" at bounding box center [526, 367] width 87 height 16
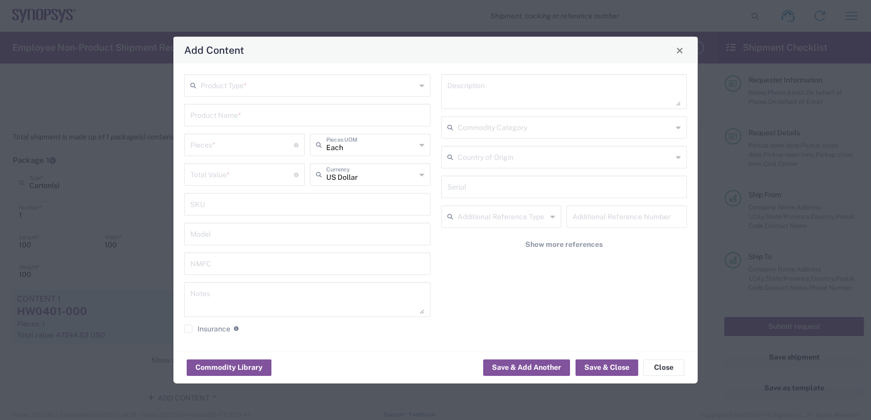
click at [229, 88] on input "text" at bounding box center [307, 85] width 215 height 18
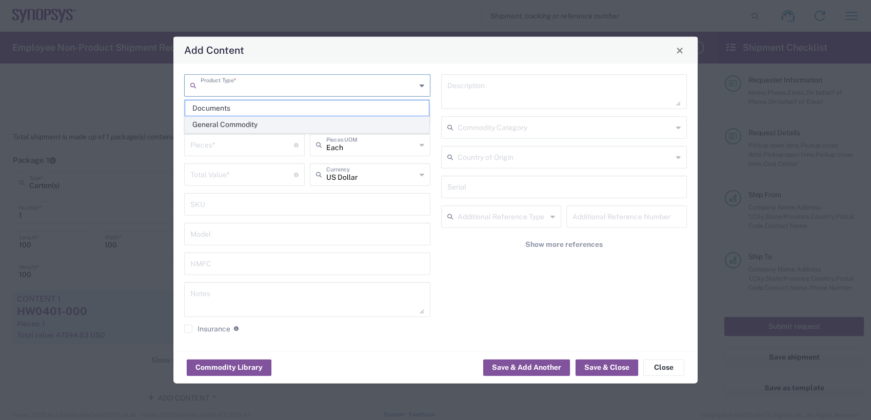
click at [218, 128] on span "General Commodity" at bounding box center [307, 125] width 244 height 16
type input "General Commodity"
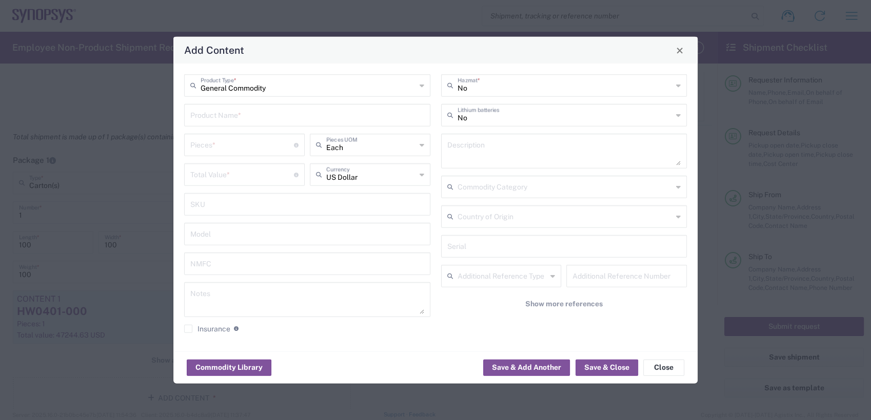
click at [216, 119] on input "text" at bounding box center [307, 115] width 234 height 18
paste input "HW0977-000"
type input "HW0977-000"
click at [212, 142] on input "number" at bounding box center [242, 144] width 104 height 18
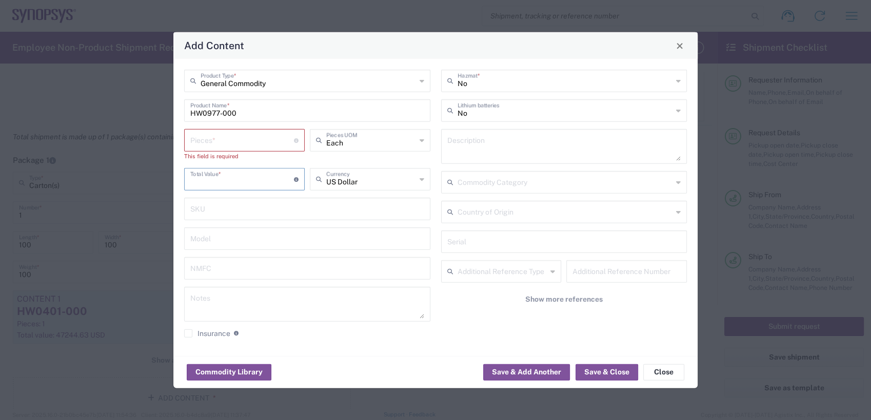
click at [233, 181] on input "number" at bounding box center [242, 179] width 104 height 18
paste input "14162.32"
type input "14162.32"
click at [229, 142] on input "number" at bounding box center [242, 140] width 104 height 18
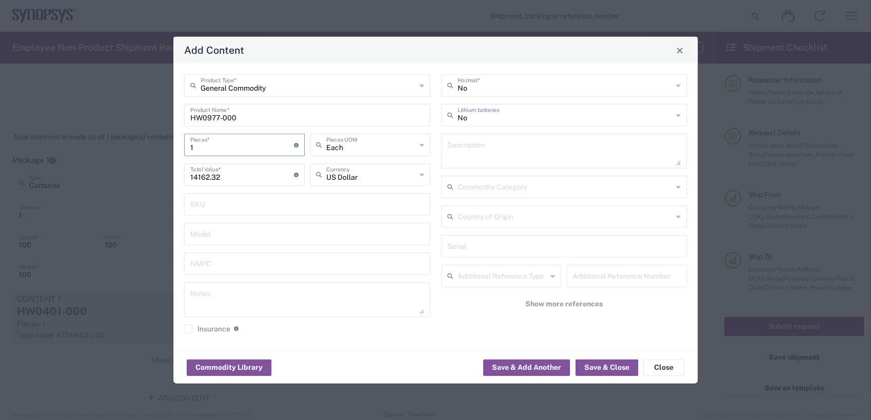
type input "1"
click at [462, 154] on textarea at bounding box center [564, 151] width 234 height 29
paste textarea "ZS5 Power Supply HW"
type textarea "ZS5 Power Supply HW"
click at [534, 366] on button "Save & Add Another" at bounding box center [526, 367] width 87 height 16
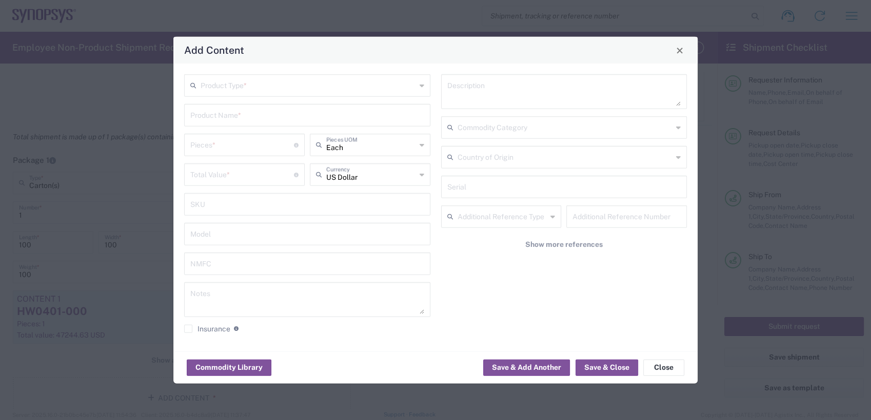
click at [230, 80] on input "text" at bounding box center [307, 85] width 215 height 18
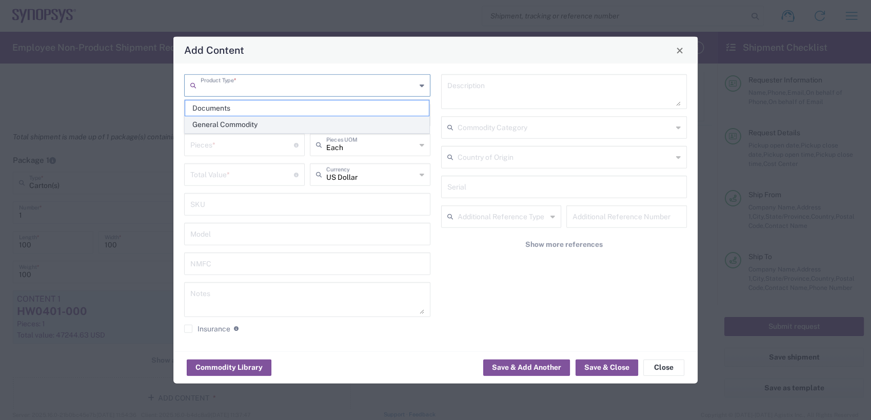
click at [232, 124] on span "General Commodity" at bounding box center [307, 125] width 244 height 16
type input "General Commodity"
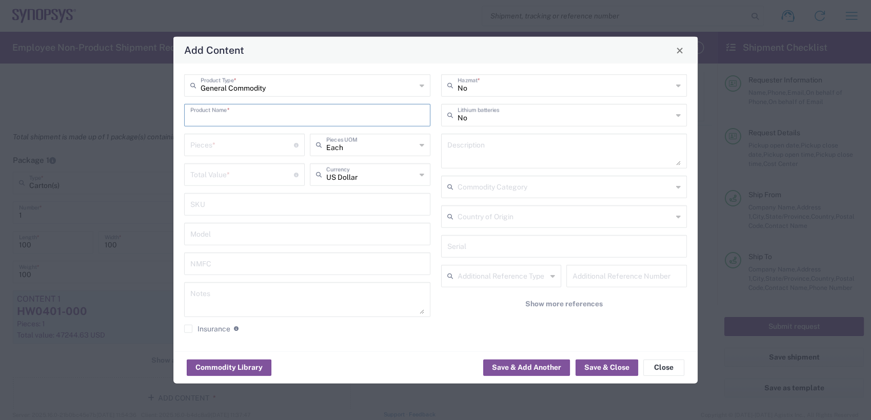
click at [226, 110] on input "text" at bounding box center [307, 115] width 234 height 18
paste input "HW0970-000"
type input "HW0970-000"
click at [217, 146] on input "number" at bounding box center [242, 144] width 104 height 18
type input "1"
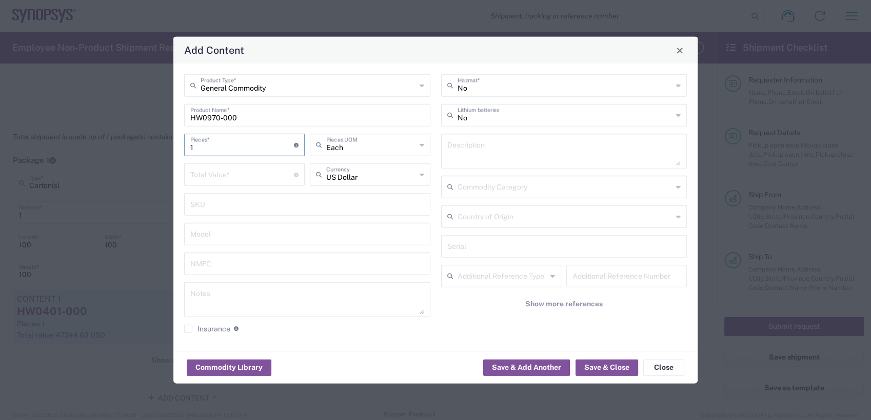
click at [220, 177] on input "number" at bounding box center [242, 174] width 104 height 18
paste input "24642.56"
type input "24642.56"
click at [485, 152] on textarea at bounding box center [564, 151] width 234 height 29
paste textarea "ZS5 System Hub HW"
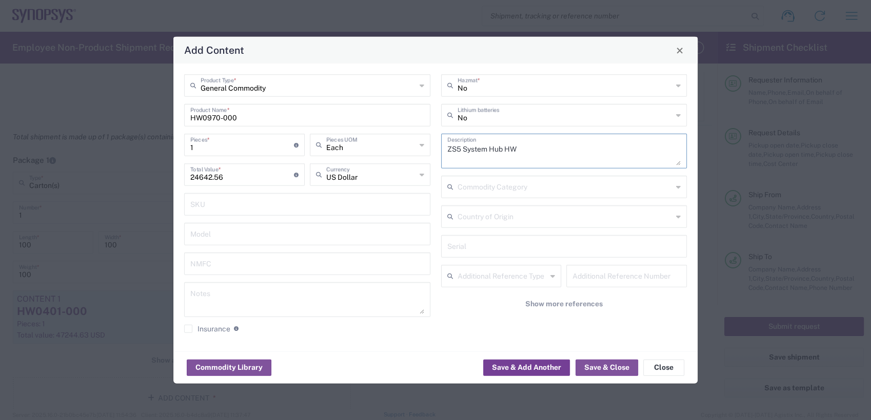
type textarea "ZS5 System Hub HW"
click at [534, 368] on button "Save & Add Another" at bounding box center [526, 367] width 87 height 16
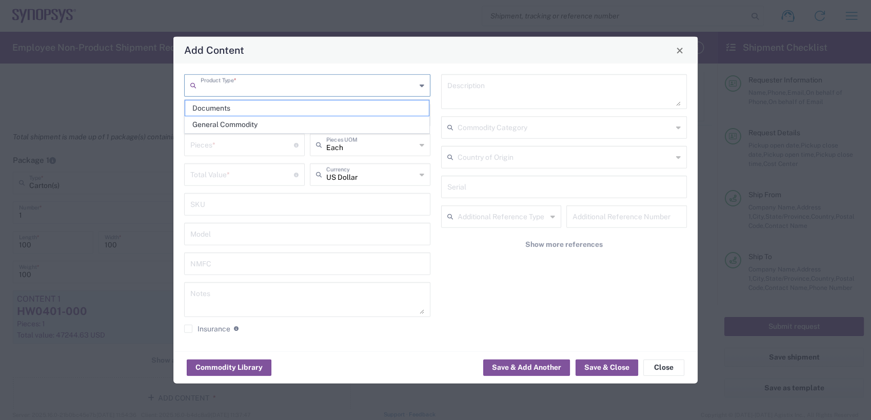
drag, startPoint x: 238, startPoint y: 82, endPoint x: 235, endPoint y: 97, distance: 15.2
click at [238, 82] on input "text" at bounding box center [307, 85] width 215 height 18
click at [233, 119] on span "General Commodity" at bounding box center [307, 125] width 244 height 16
type input "General Commodity"
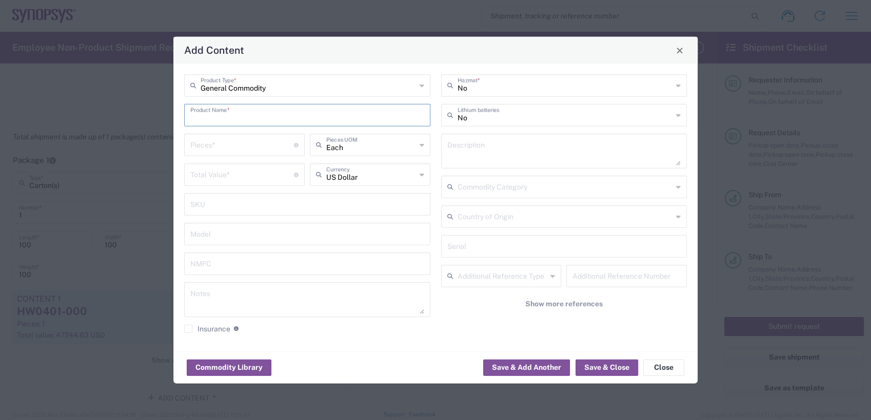
click at [234, 112] on input "text" at bounding box center [307, 115] width 234 height 18
paste input "HW0971-000"
type input "HW0971-000"
click at [221, 144] on input "number" at bounding box center [242, 144] width 104 height 18
type input "1"
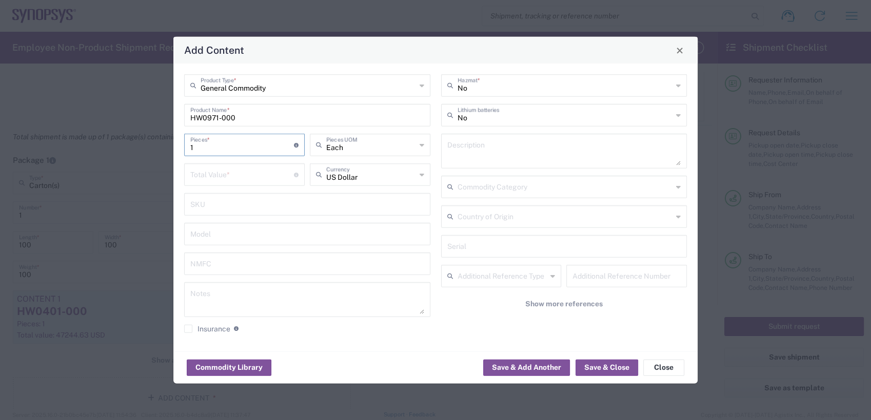
click at [212, 171] on input "number" at bounding box center [242, 174] width 104 height 18
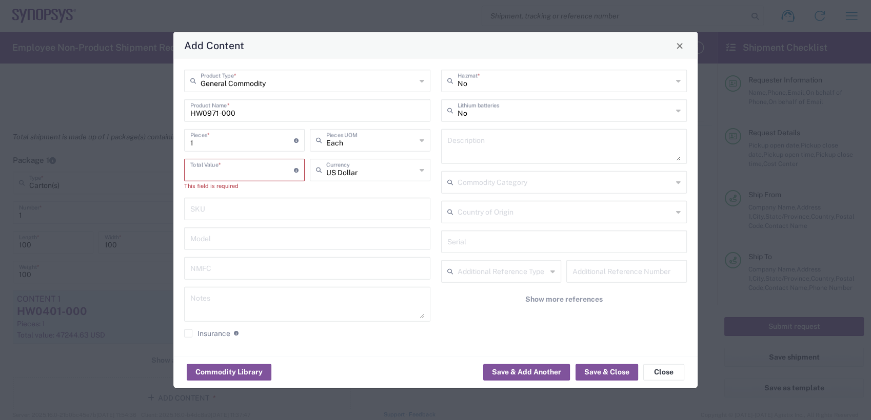
paste input "19425.04"
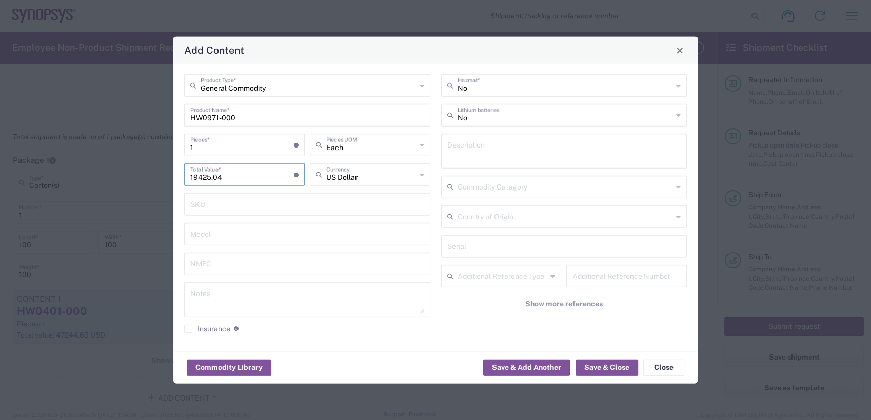
type input "19425.04"
click at [480, 152] on textarea at bounding box center [564, 151] width 234 height 29
paste textarea "ZS5 Clock Hub HW"
type textarea "ZS5 Clock Hub HW"
click at [531, 366] on button "Save & Add Another" at bounding box center [526, 367] width 87 height 16
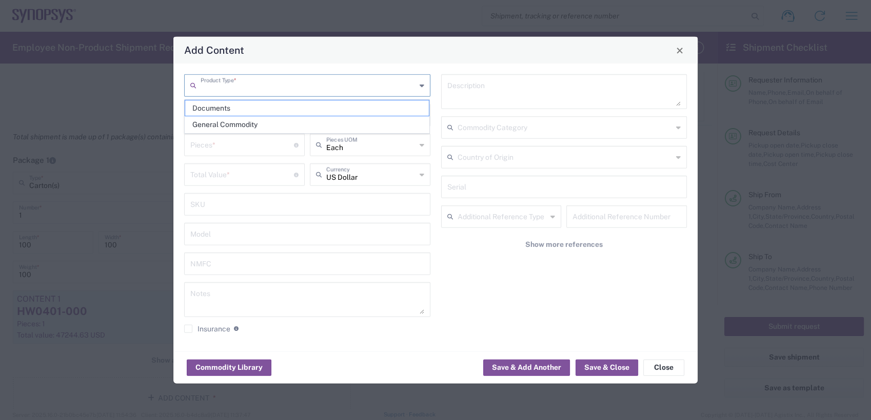
click at [225, 85] on input "text" at bounding box center [307, 85] width 215 height 18
click at [230, 123] on span "General Commodity" at bounding box center [307, 125] width 244 height 16
type input "General Commodity"
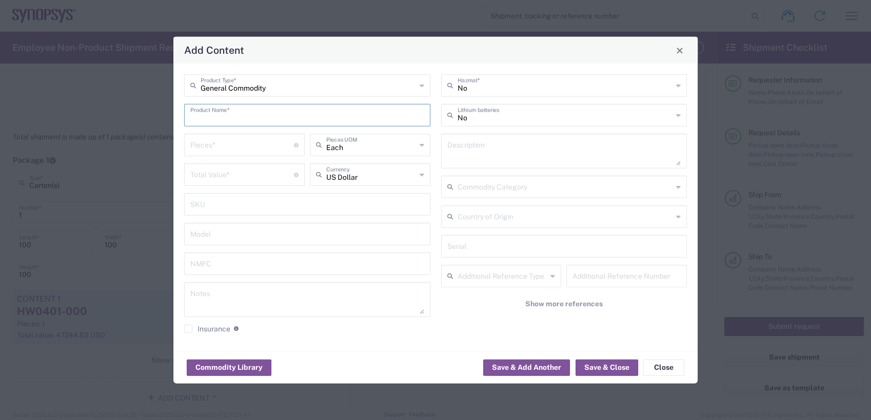
click at [228, 116] on input "text" at bounding box center [307, 115] width 234 height 18
paste input "HW0972-000"
type input "HW0972-000"
click at [221, 143] on input "number" at bounding box center [242, 144] width 104 height 18
type input "1"
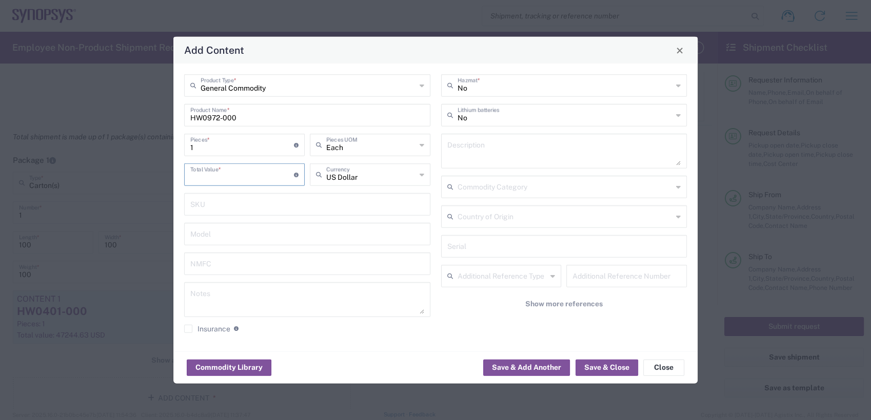
click at [219, 175] on input "number" at bounding box center [242, 174] width 104 height 18
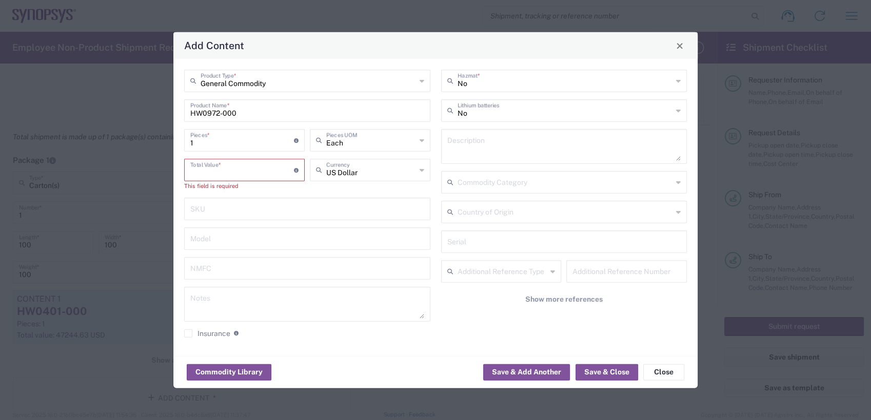
paste input "23711.68"
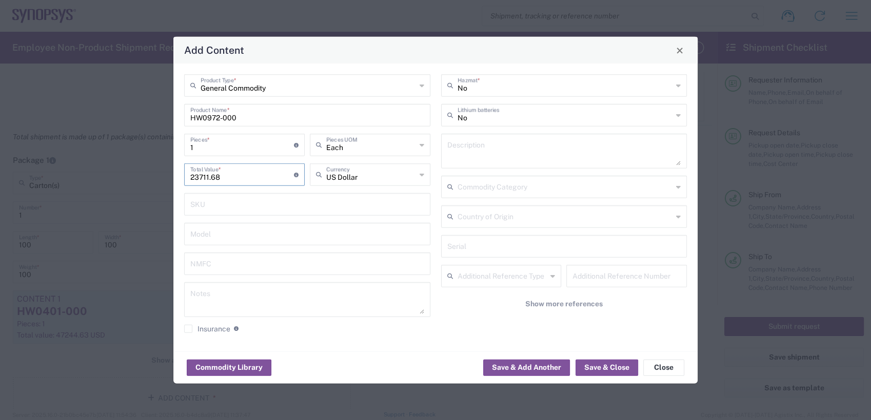
type input "23711.68"
click at [484, 151] on textarea at bounding box center [564, 151] width 234 height 29
paste textarea "ZS5 Data Hub HW"
type textarea "ZS5 Data Hub HW"
click at [513, 367] on button "Save & Add Another" at bounding box center [526, 367] width 87 height 16
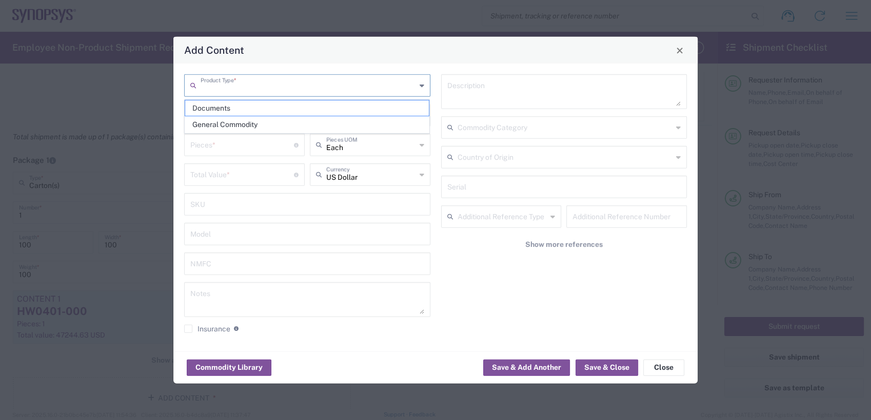
click at [213, 83] on input "text" at bounding box center [307, 85] width 215 height 18
click at [213, 128] on span "General Commodity" at bounding box center [307, 125] width 244 height 16
type input "General Commodity"
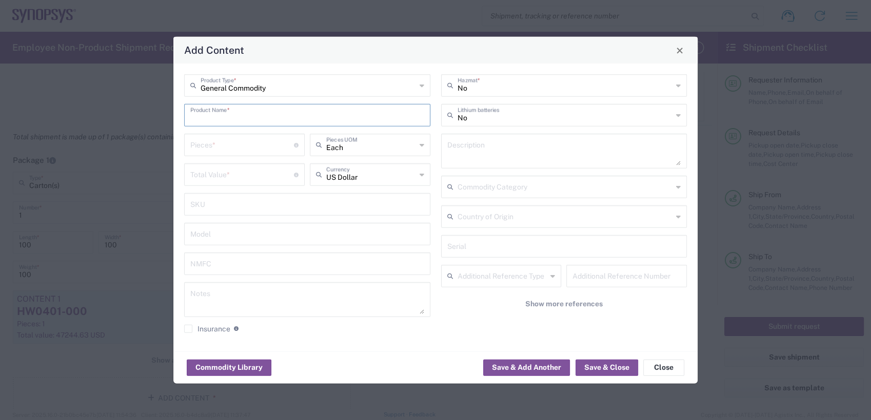
click at [213, 117] on input "text" at bounding box center [307, 115] width 234 height 18
paste input "HW0973-000"
type input "HW0973-000"
click at [205, 146] on input "number" at bounding box center [242, 144] width 104 height 18
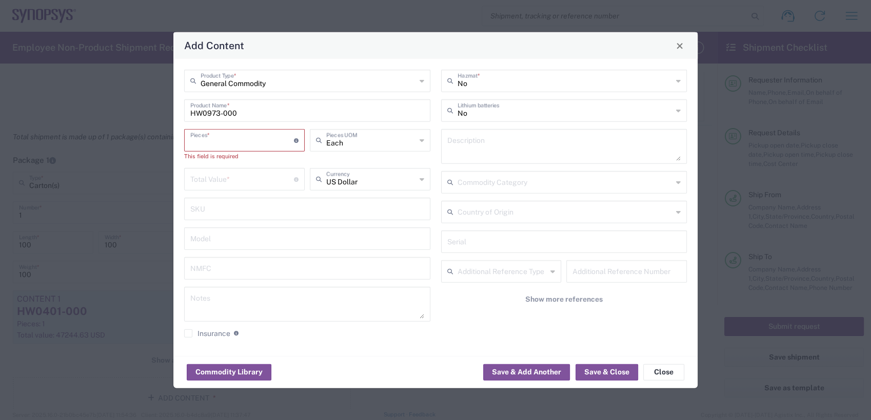
click at [218, 176] on input "number" at bounding box center [242, 179] width 104 height 18
paste input "3708.88"
type input "3708.88"
click at [221, 144] on input "number" at bounding box center [242, 140] width 104 height 18
type input "4"
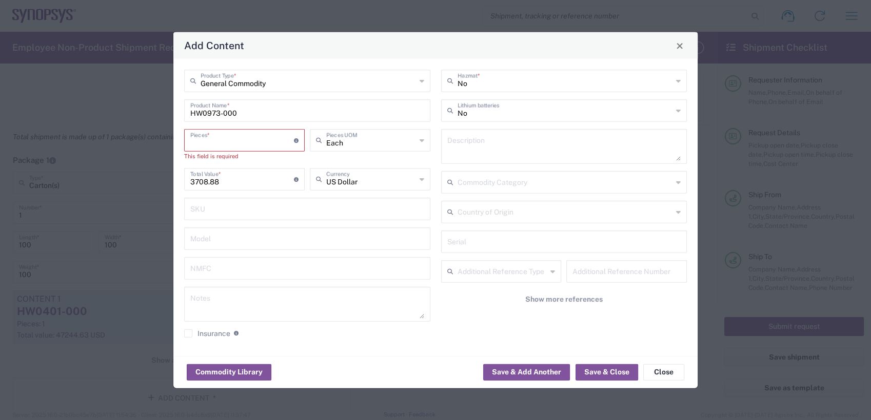
type input "14835.52"
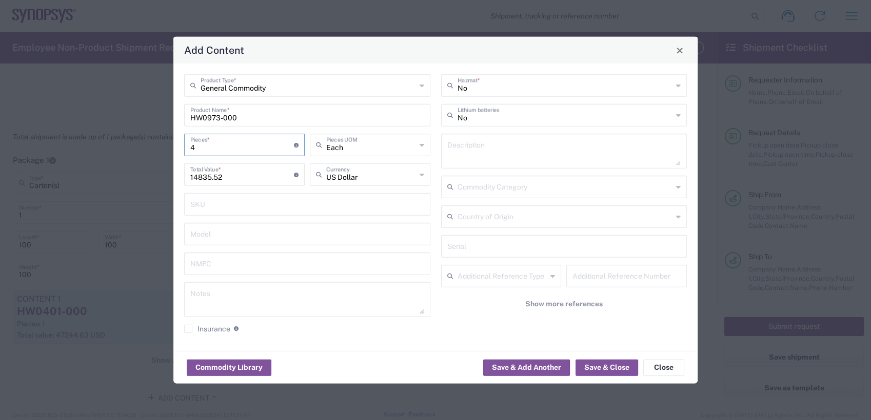
type input "4"
click at [484, 135] on div "Description" at bounding box center [564, 151] width 246 height 35
click at [475, 155] on textarea at bounding box center [564, 151] width 234 height 29
paste textarea "ZS5 Host Interface Card HW"
type textarea "ZS5 Host Interface Card HW"
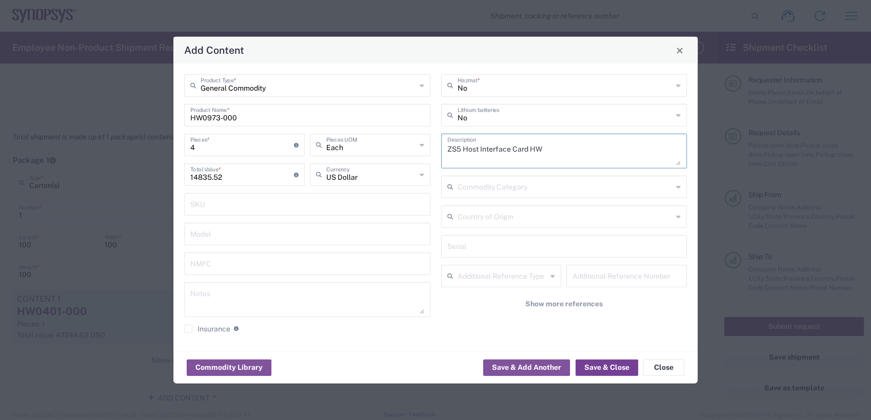
click at [600, 371] on button "Save & Close" at bounding box center [606, 367] width 63 height 16
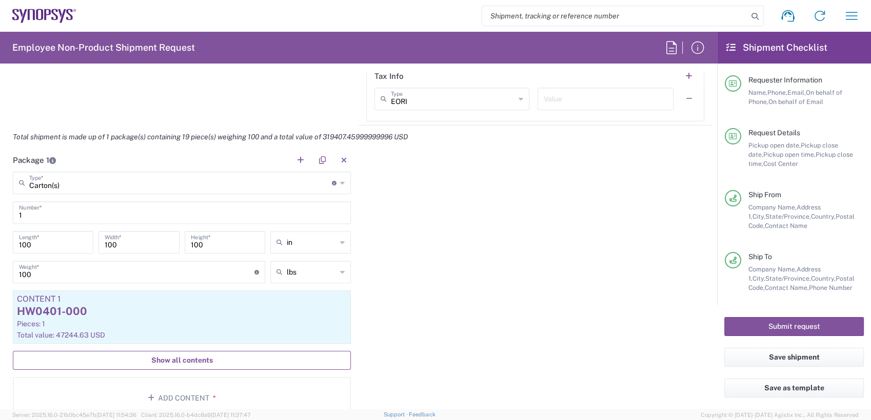
click at [228, 357] on button "Show all contents" at bounding box center [182, 360] width 338 height 19
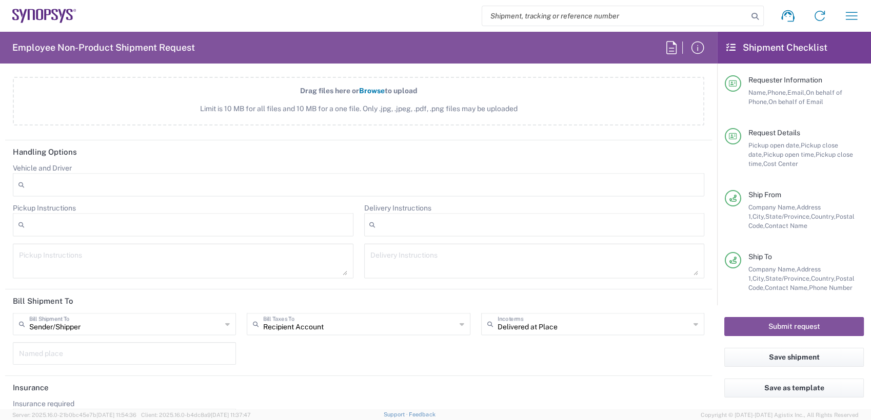
scroll to position [2013, 0]
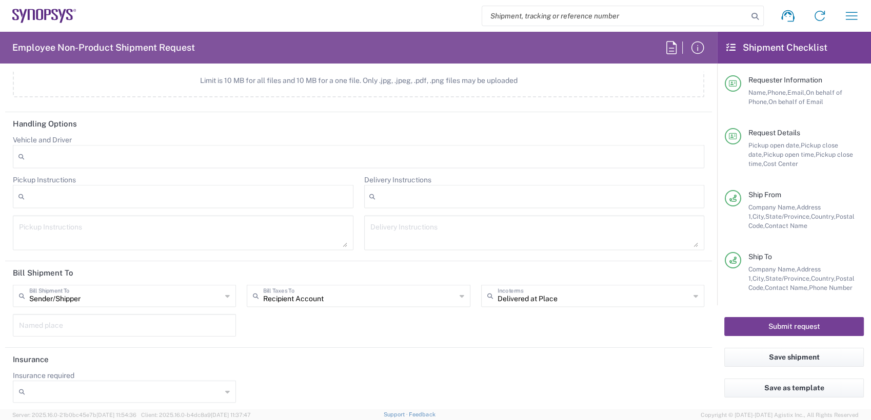
click at [808, 326] on button "Submit request" at bounding box center [793, 326] width 139 height 19
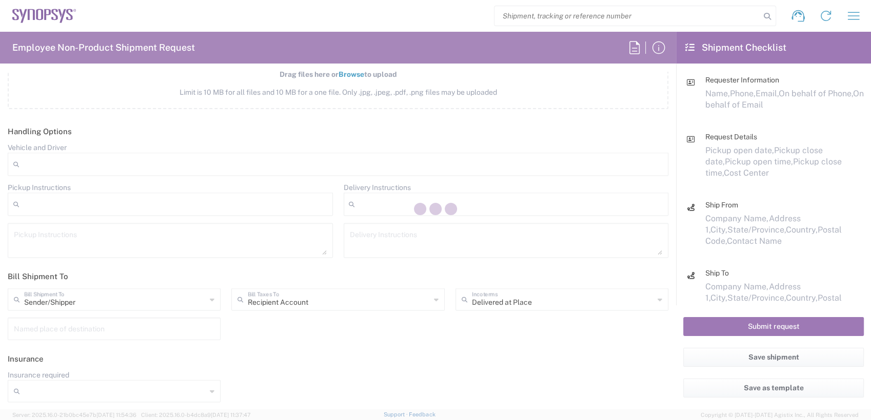
scroll to position [1976, 0]
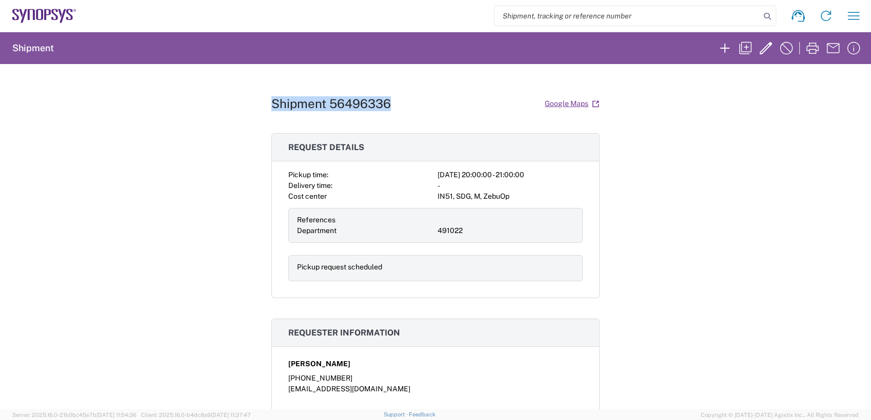
drag, startPoint x: 393, startPoint y: 105, endPoint x: 266, endPoint y: 102, distance: 127.7
click at [266, 102] on div "Shipment 56496336 Google Maps Request details Pickup time: 2025-08-14 20:00:00 …" at bounding box center [435, 237] width 871 height 346
drag, startPoint x: 266, startPoint y: 102, endPoint x: 276, endPoint y: 100, distance: 10.9
copy h1 "Shipment 56496336"
